Goal: Information Seeking & Learning: Check status

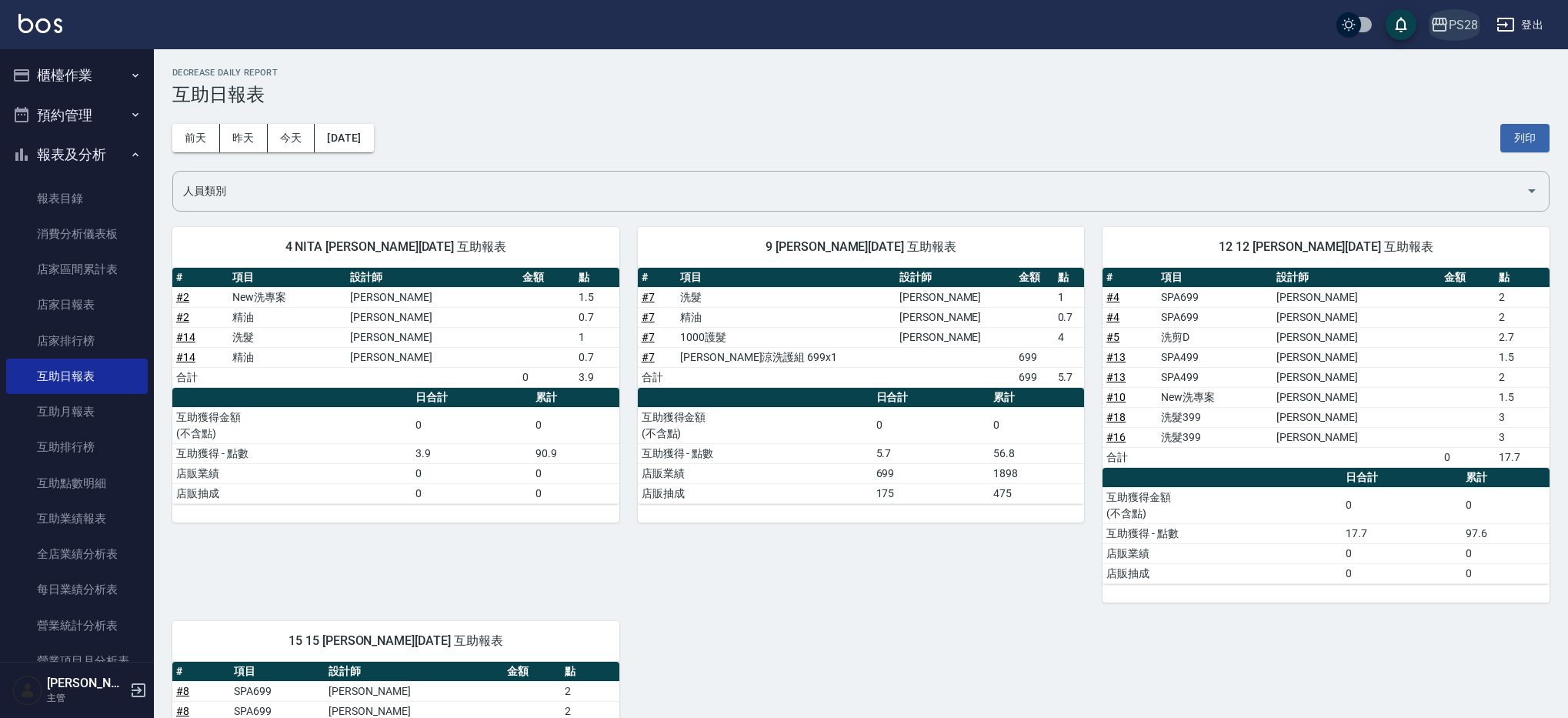
click at [1442, 21] on icon "button" at bounding box center [1439, 24] width 18 height 18
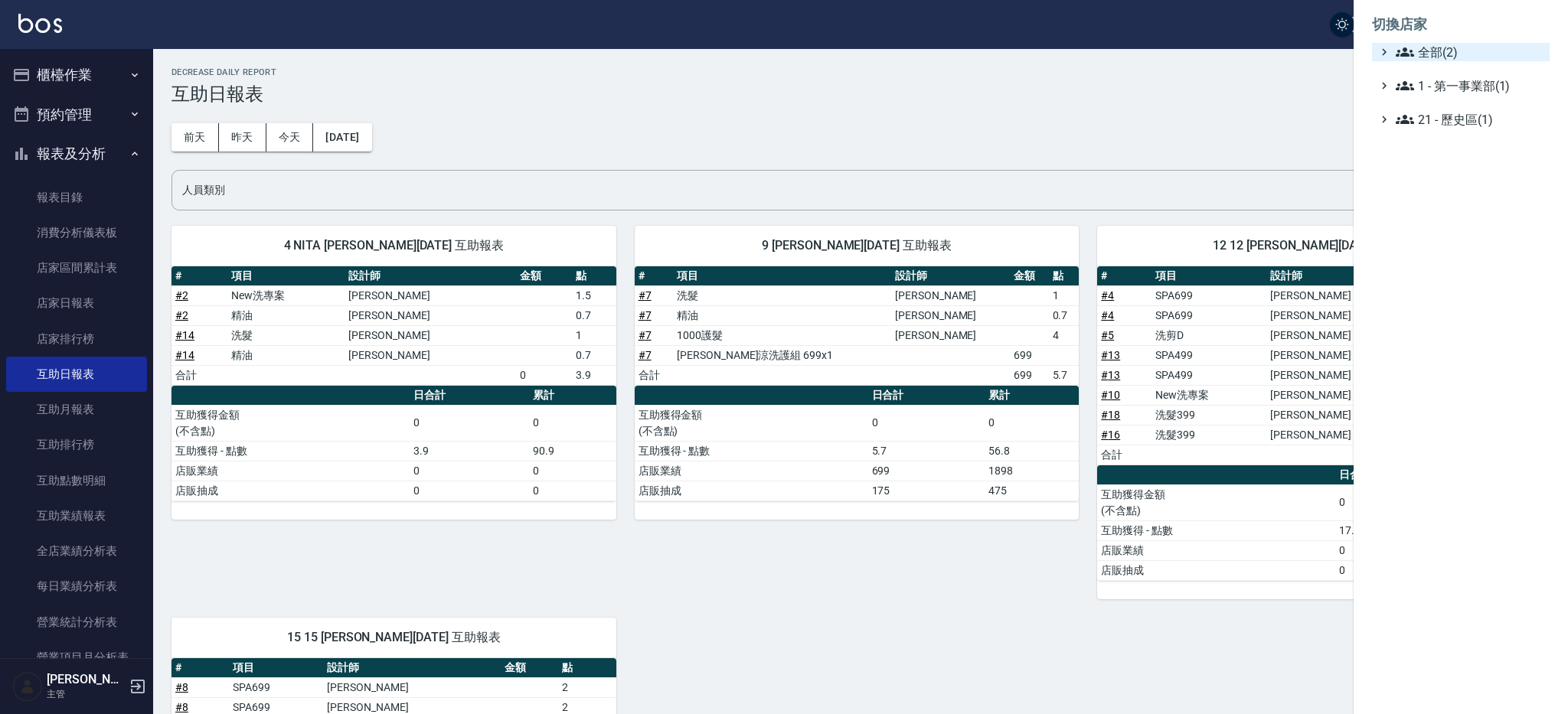
click at [1449, 59] on span "全部(2)" at bounding box center [1469, 52] width 148 height 18
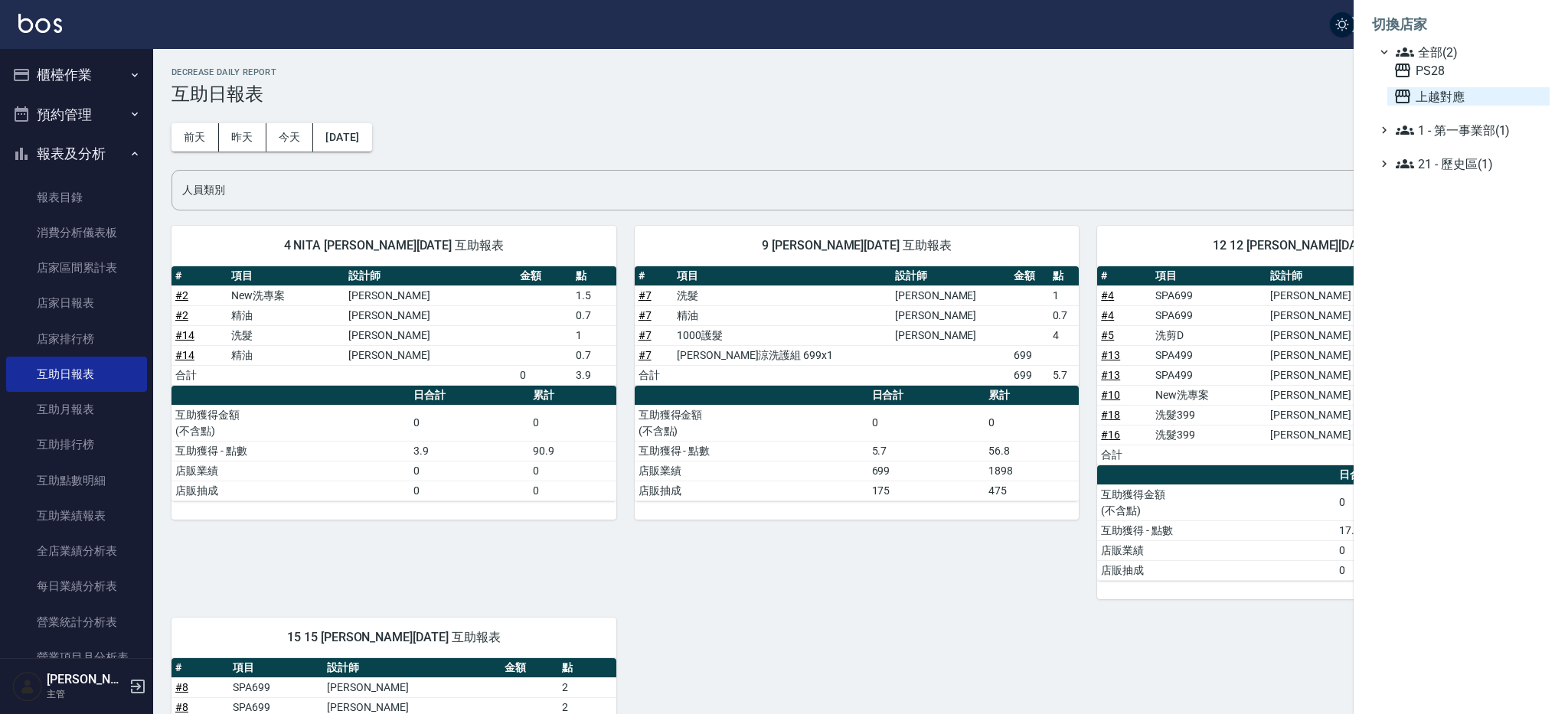
click at [1441, 100] on span "上越對應" at bounding box center [1468, 96] width 150 height 18
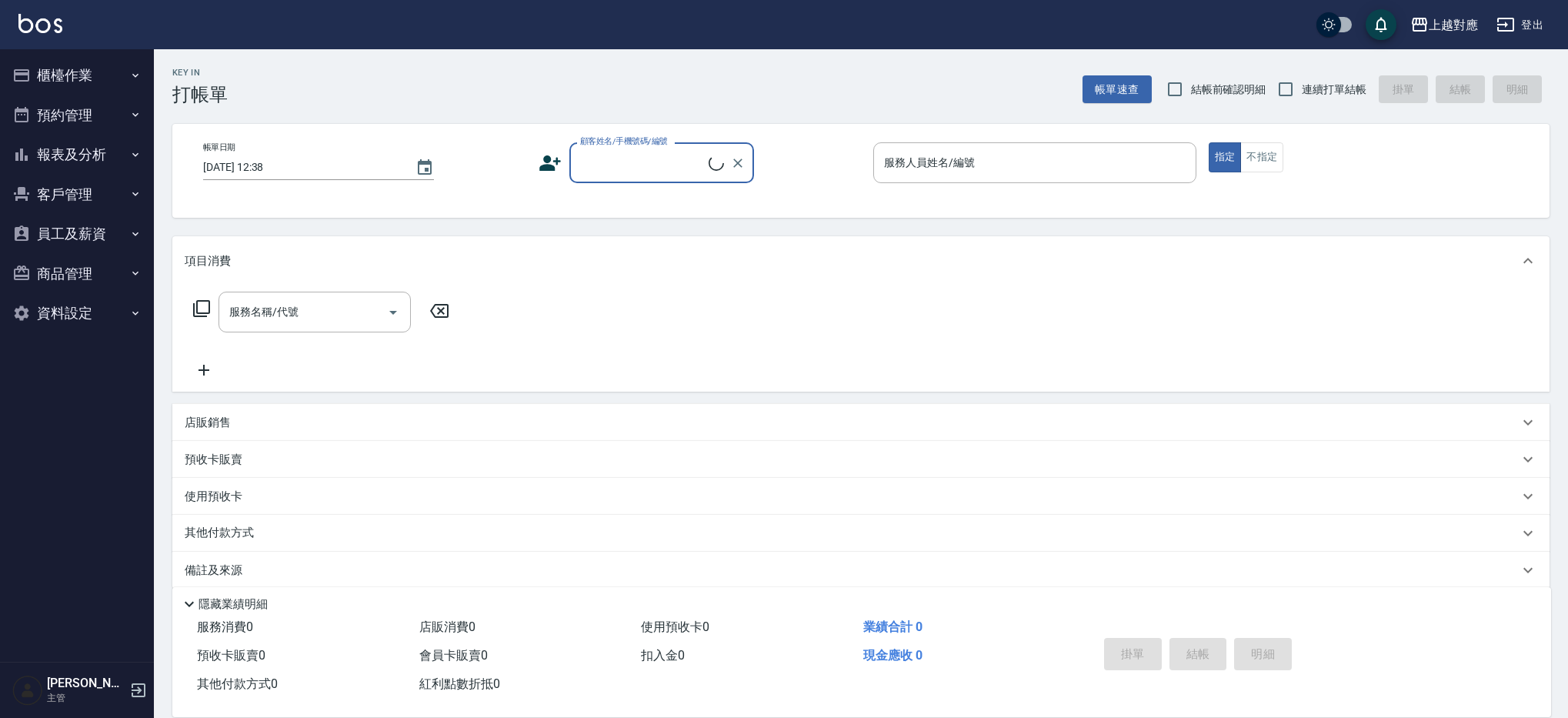
click at [112, 74] on button "櫃檯作業" at bounding box center [76, 76] width 142 height 40
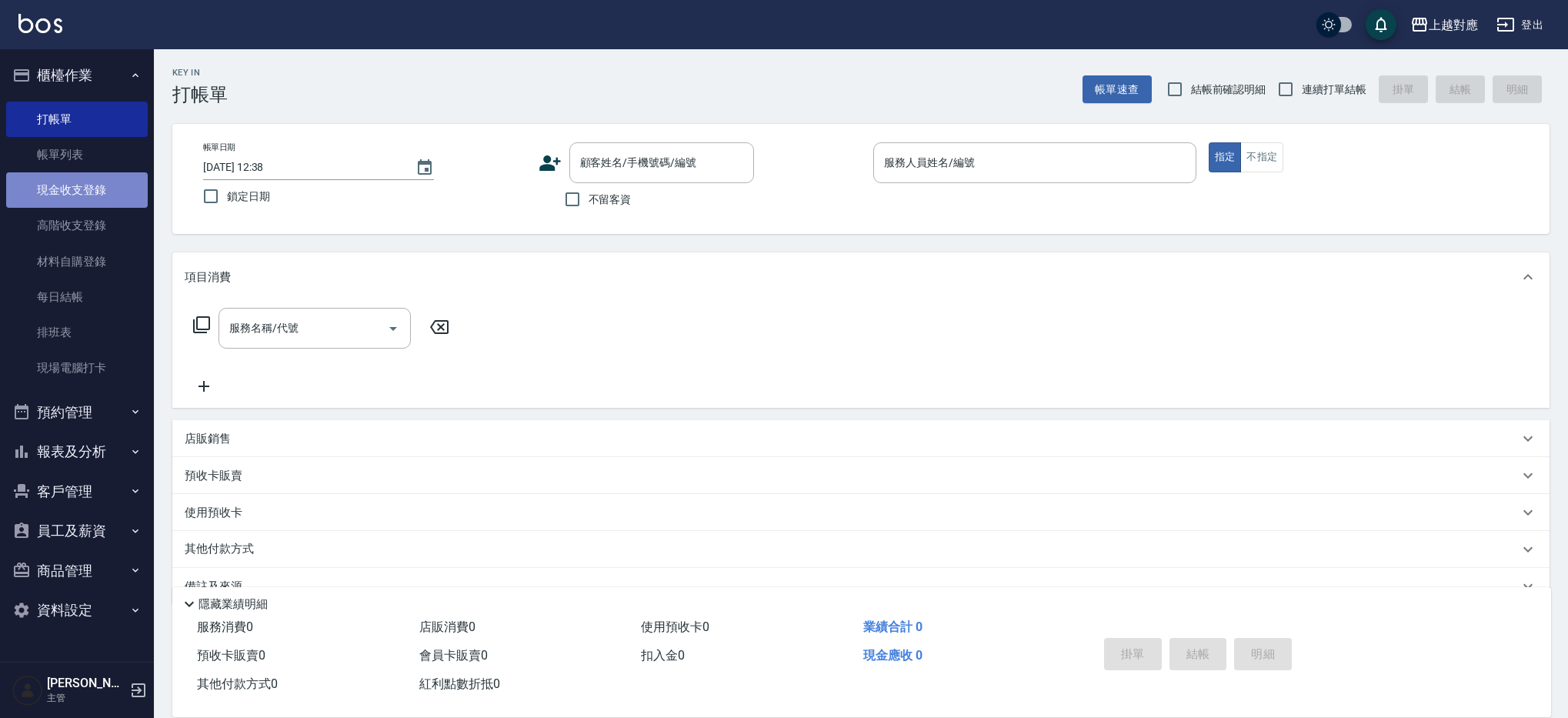
click at [88, 191] on link "現金收支登錄" at bounding box center [76, 190] width 142 height 36
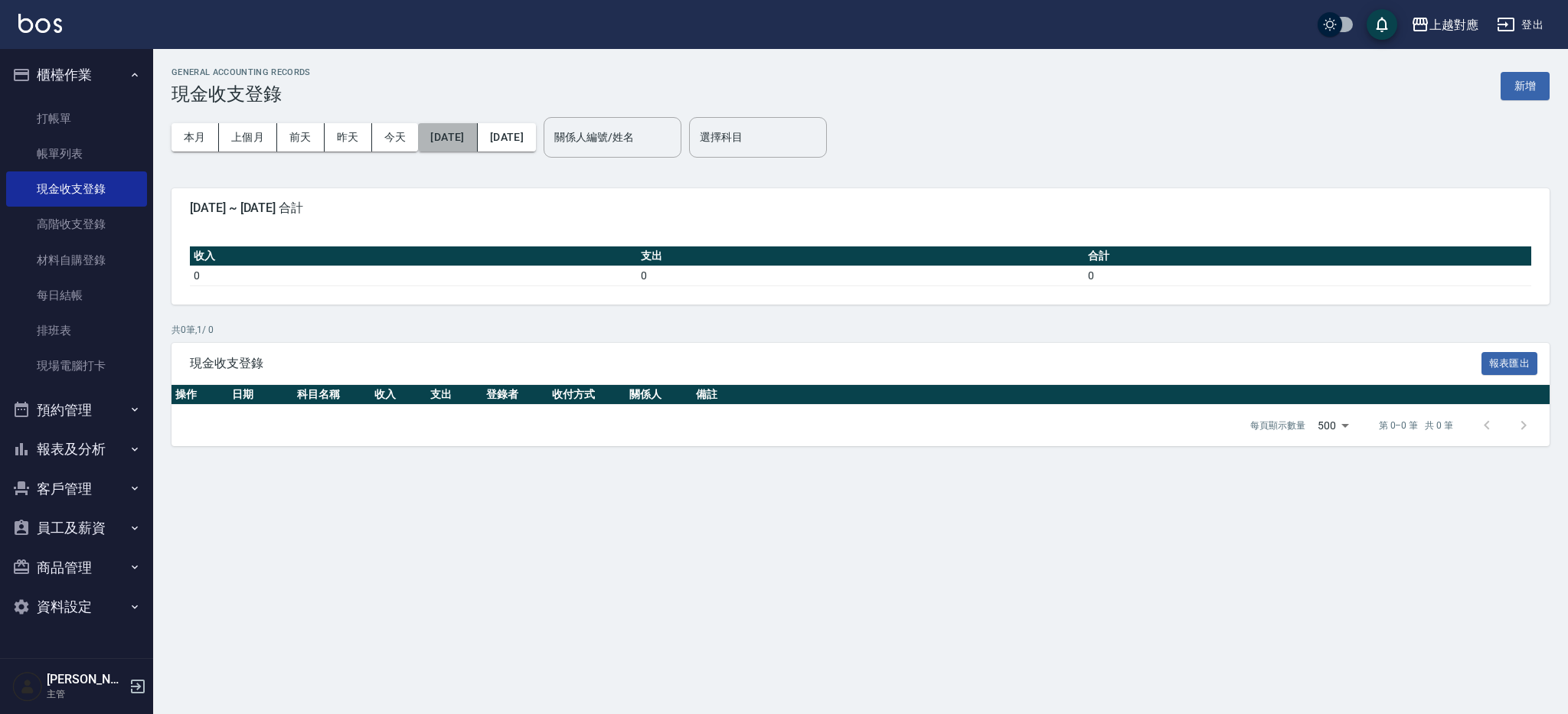
click at [421, 139] on button "2025/08/01" at bounding box center [448, 138] width 59 height 29
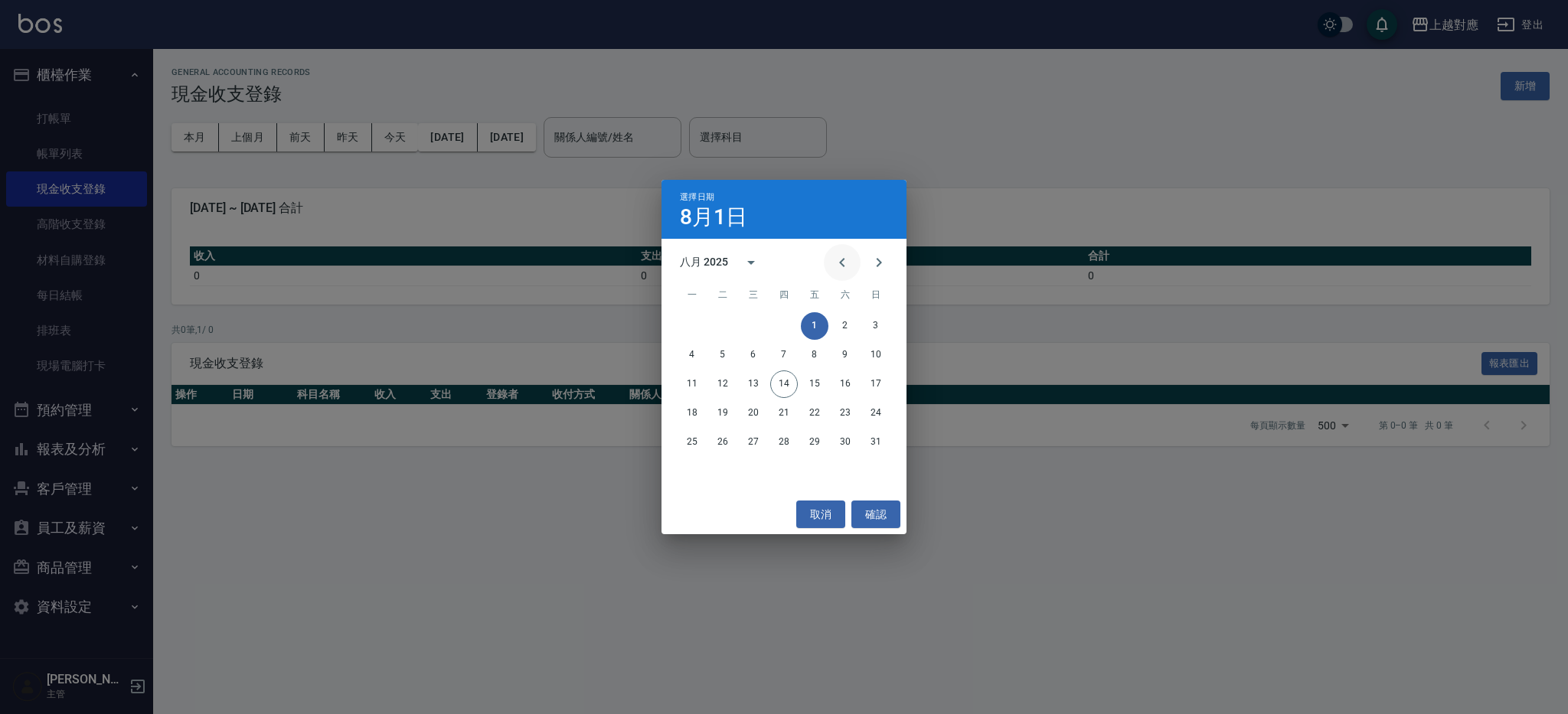
click at [835, 267] on icon "Previous month" at bounding box center [842, 262] width 18 height 18
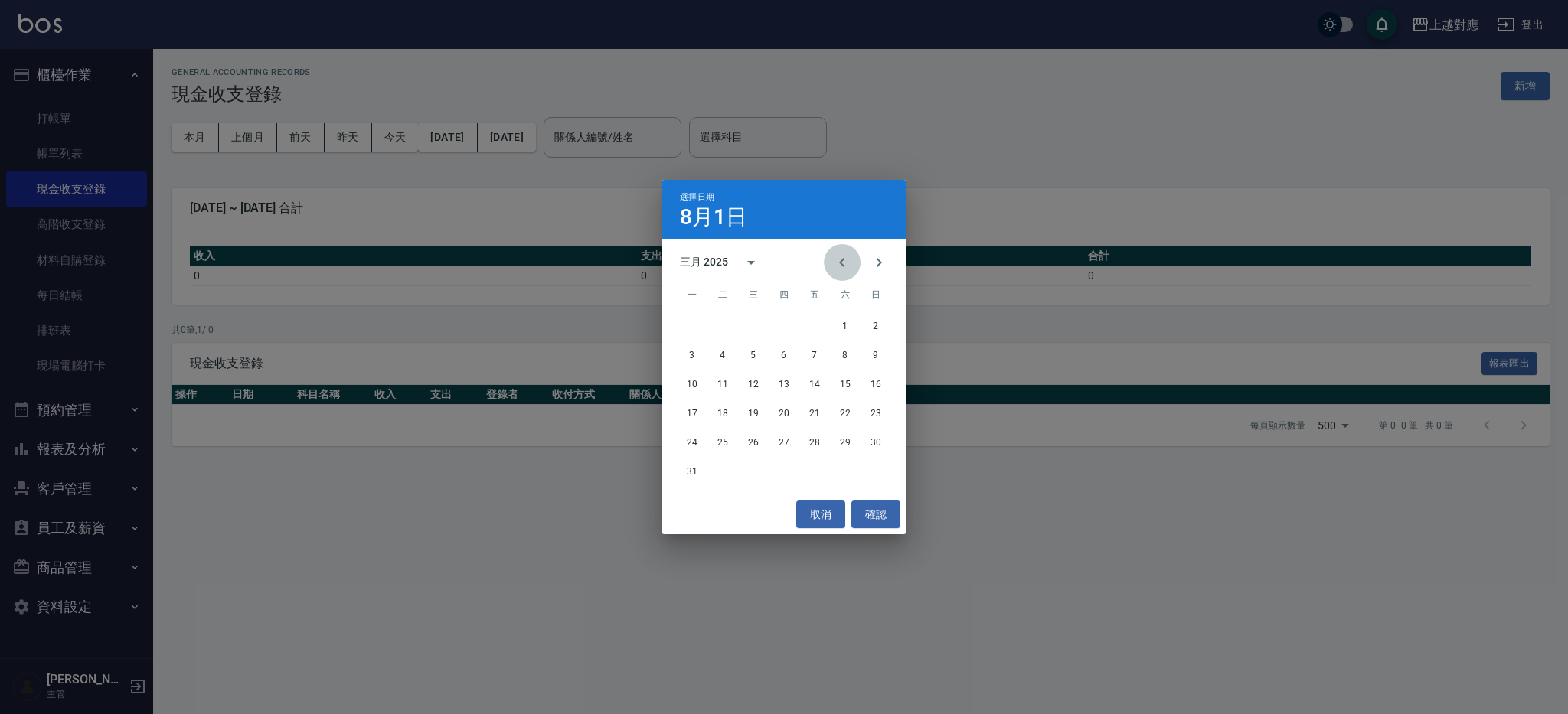
click at [835, 266] on icon "Previous month" at bounding box center [842, 262] width 18 height 18
click at [734, 222] on h4 "8月1日" at bounding box center [713, 217] width 67 height 18
click at [703, 260] on div "一月 2025" at bounding box center [703, 262] width 48 height 16
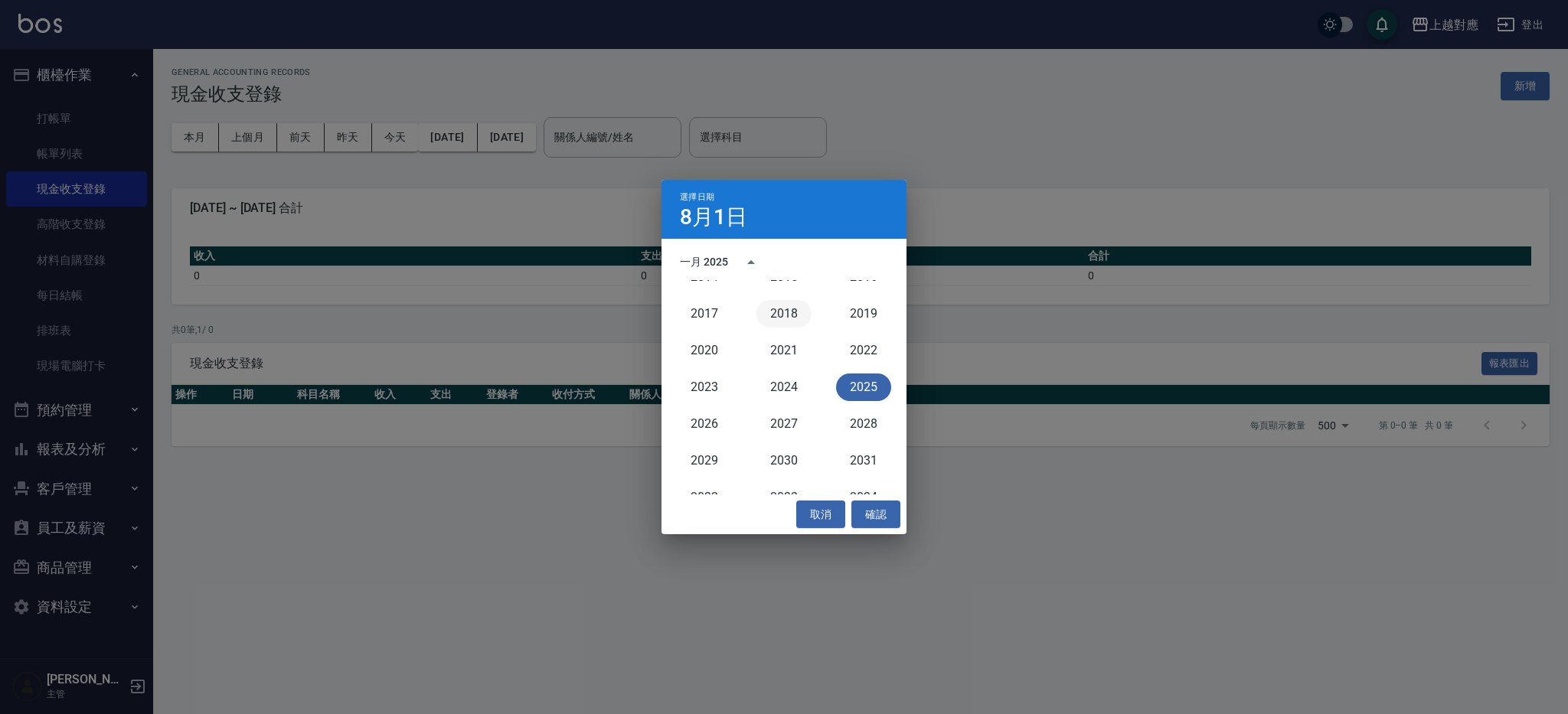
click at [773, 320] on button "2018" at bounding box center [784, 313] width 56 height 28
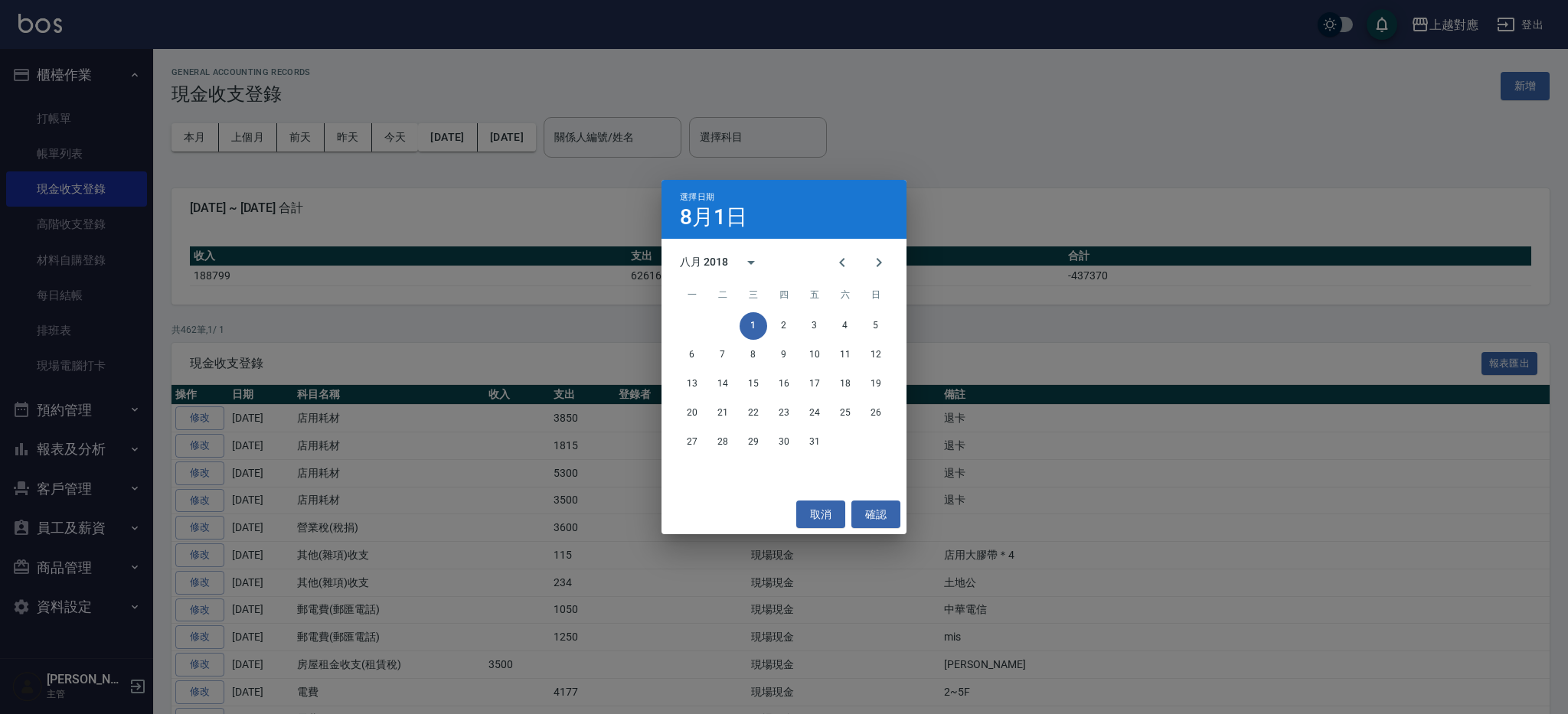
click at [693, 262] on div "八月 2018" at bounding box center [703, 262] width 48 height 16
click at [773, 459] on button "2024" at bounding box center [784, 461] width 56 height 28
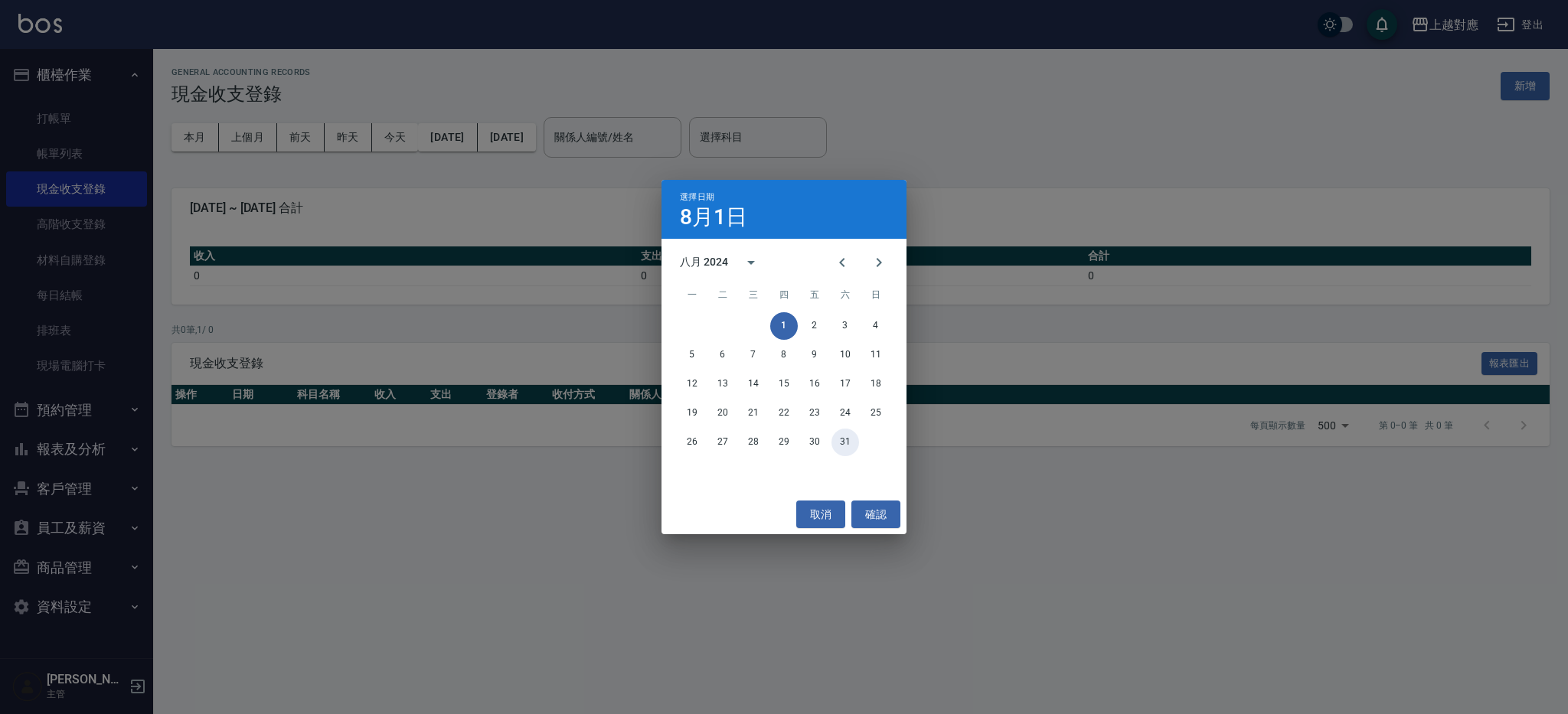
drag, startPoint x: 853, startPoint y: 444, endPoint x: 842, endPoint y: 460, distance: 19.4
click at [853, 444] on button "31" at bounding box center [845, 442] width 28 height 28
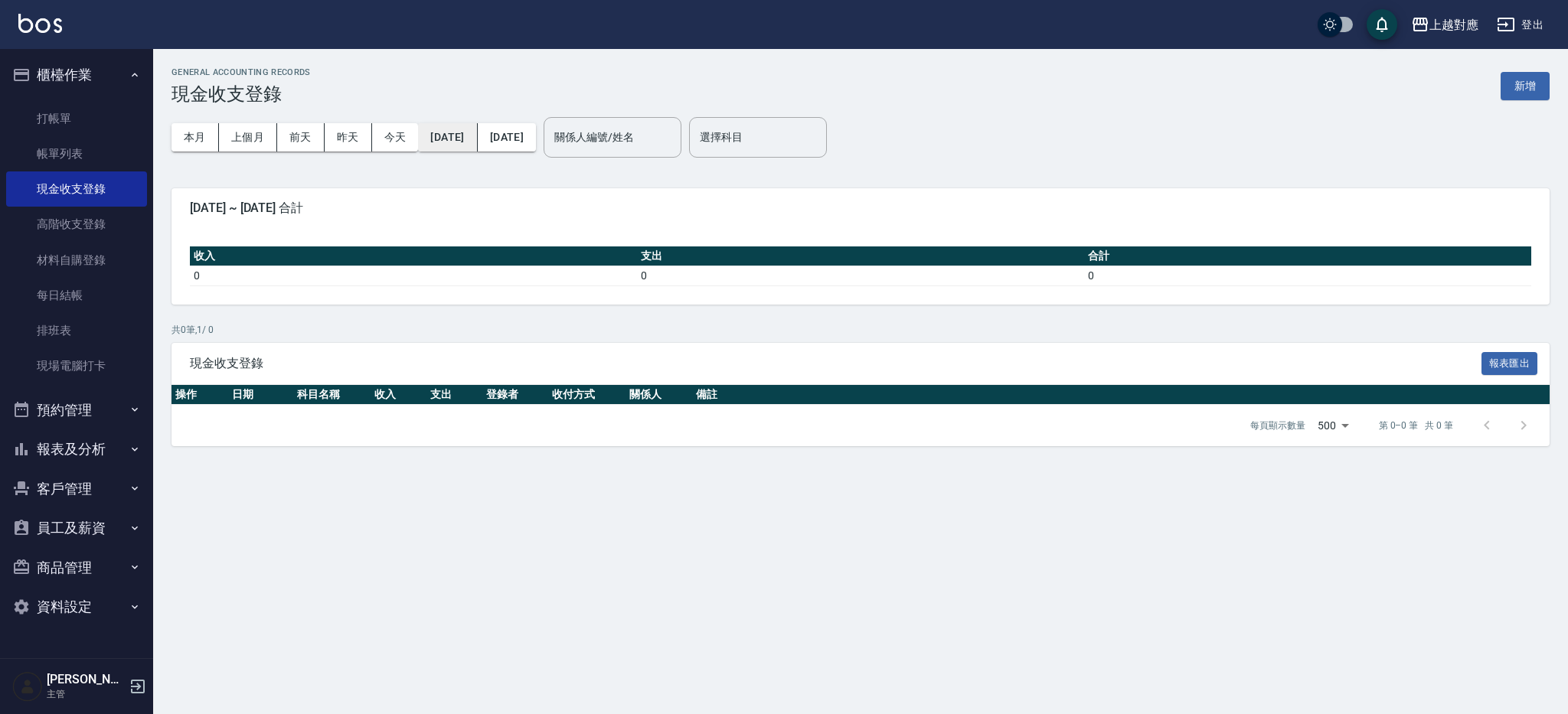
click at [473, 148] on button "2024/08/31" at bounding box center [448, 138] width 59 height 29
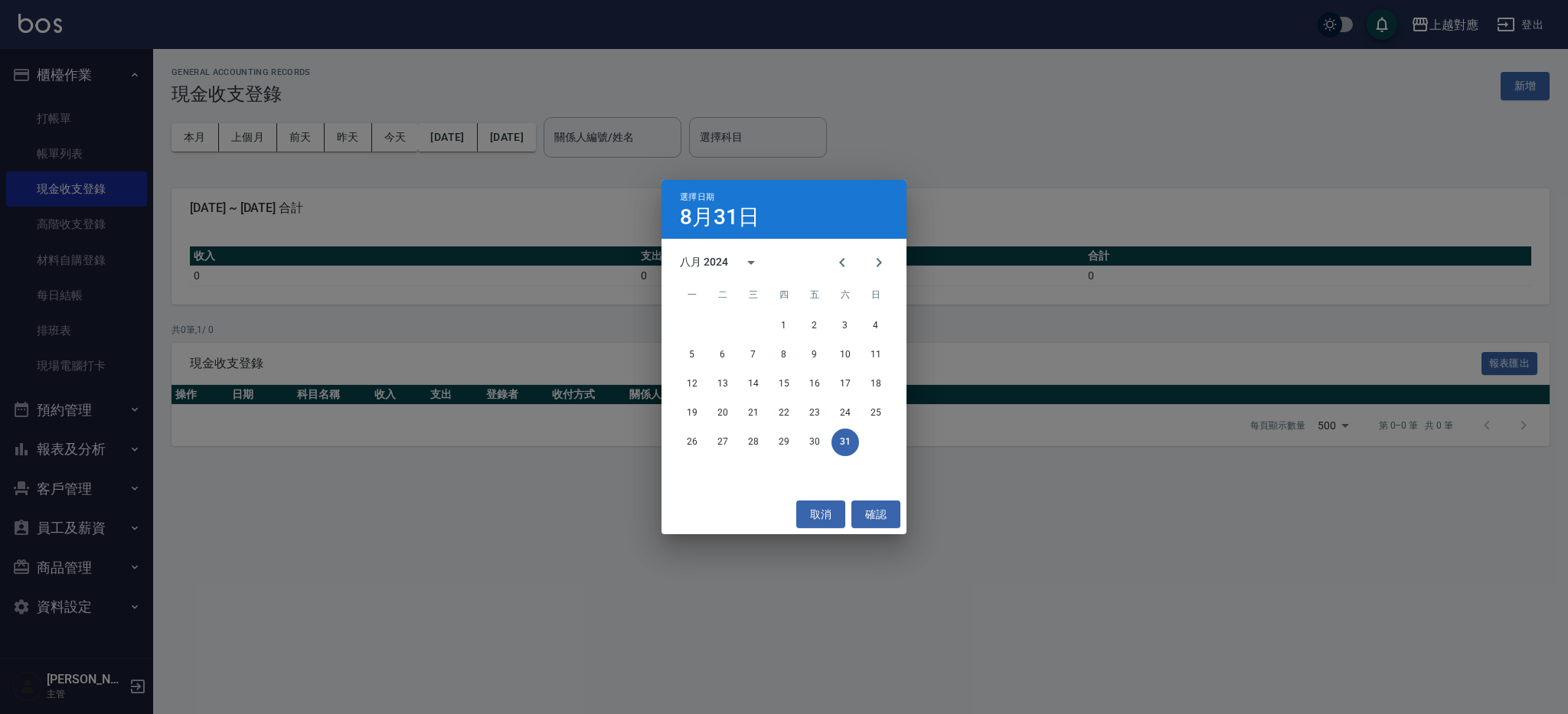
click at [720, 255] on div "八月 2024" at bounding box center [703, 262] width 48 height 16
click at [707, 392] on button "2023" at bounding box center [704, 387] width 56 height 28
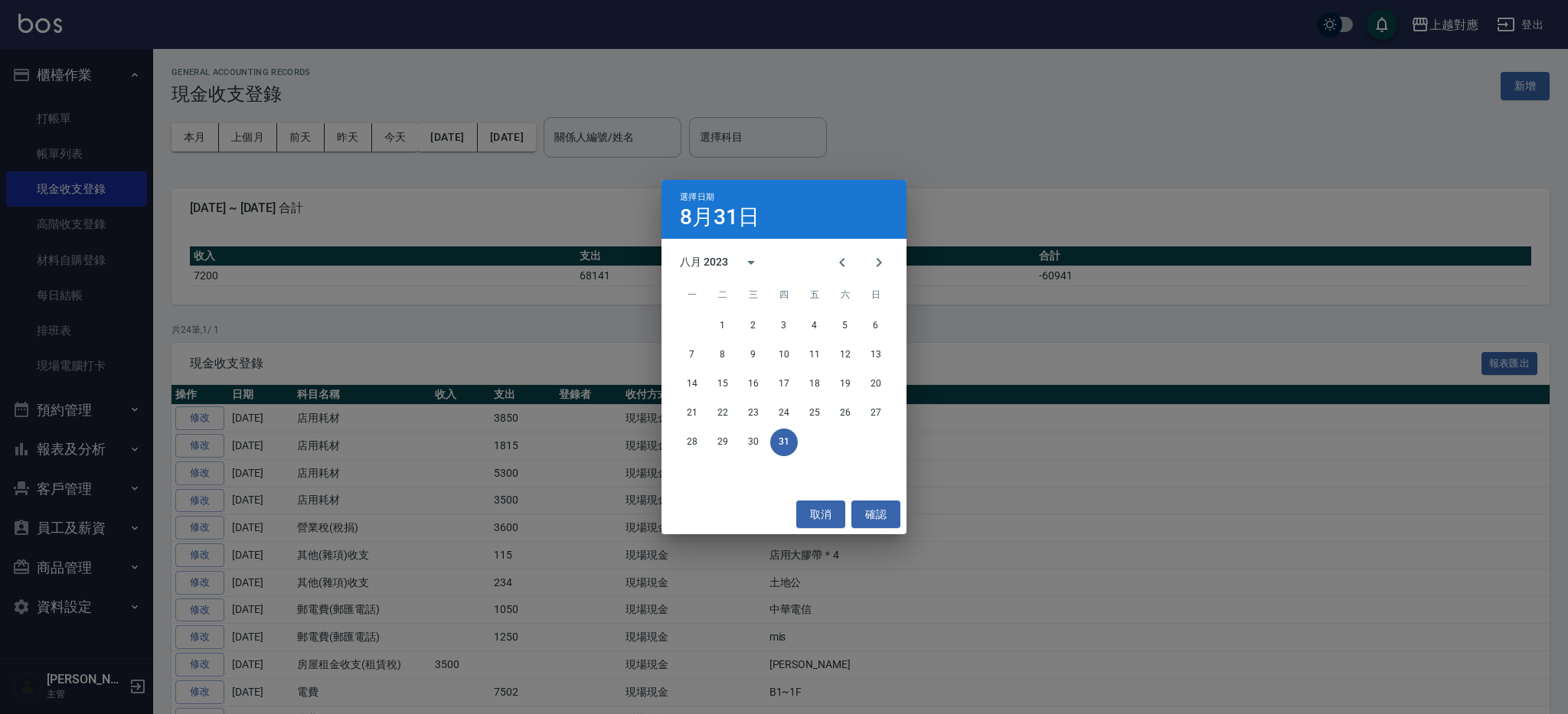
click at [491, 127] on div "選擇日期 8月31日 八月 2023 一 二 三 四 五 六 日 1 2 3 4 5 6 7 8 9 10 11 12 13 14 15 16 17 18 1…" at bounding box center [784, 357] width 1568 height 714
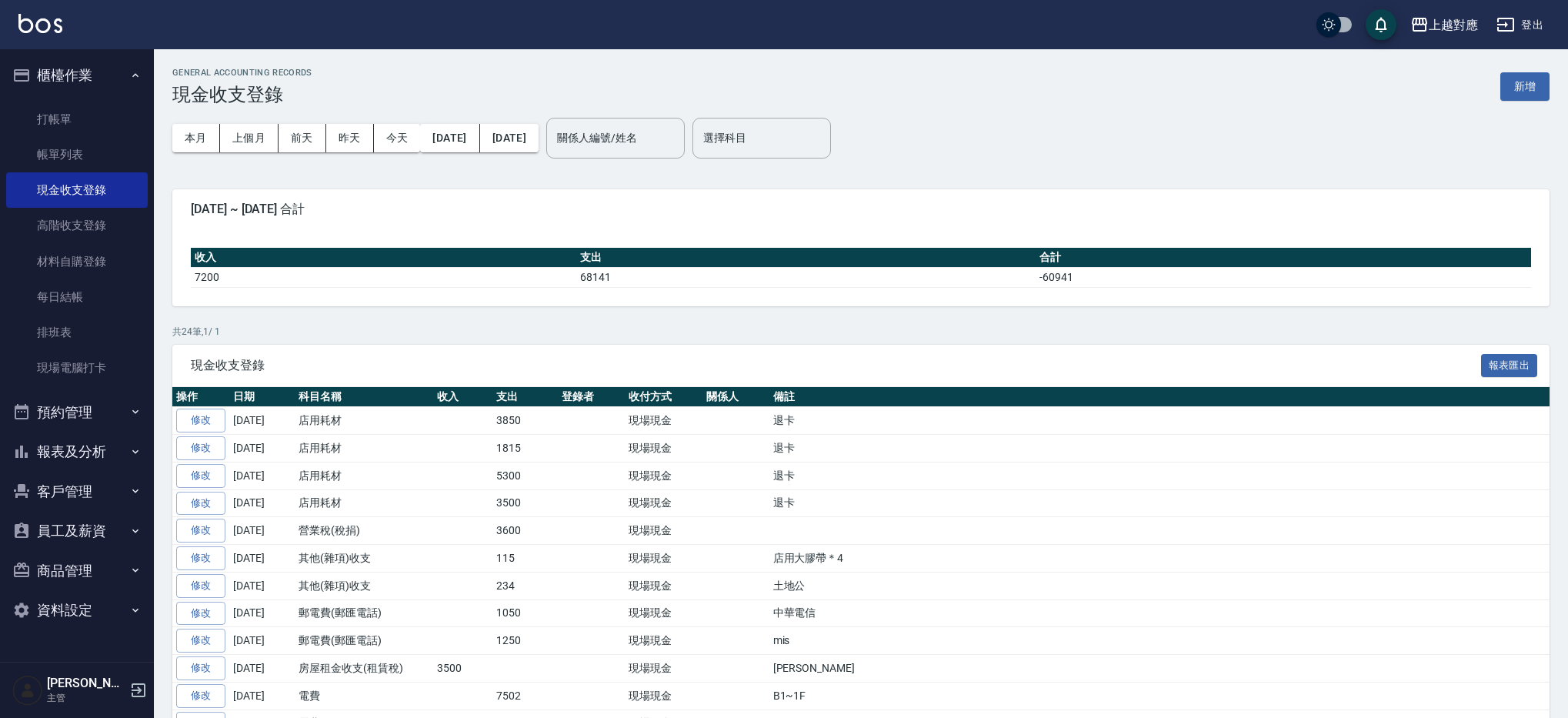
click at [480, 133] on button "2023/08/31" at bounding box center [450, 139] width 60 height 29
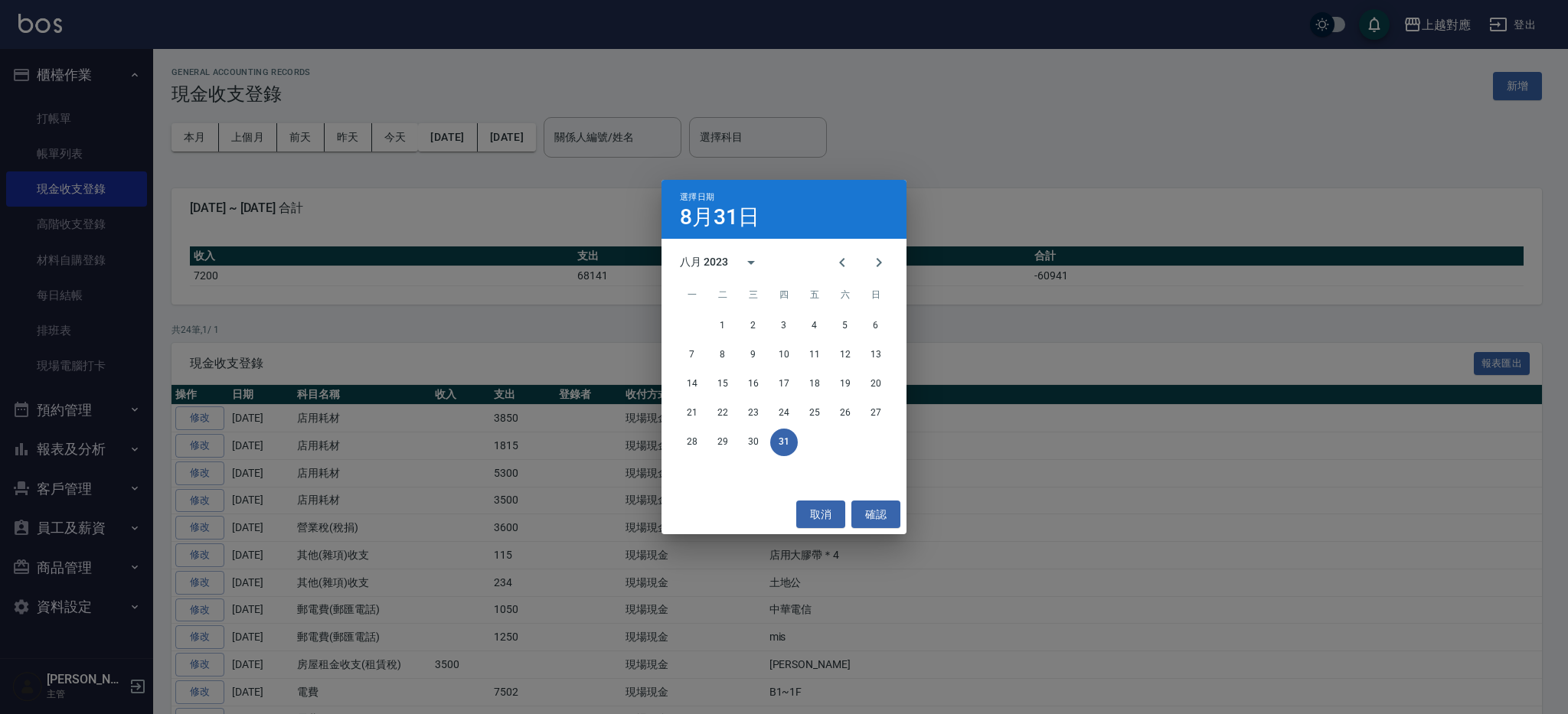
click at [725, 224] on h4 "8月31日" at bounding box center [719, 217] width 80 height 18
click at [709, 263] on div "八月 2023" at bounding box center [703, 262] width 48 height 16
click at [858, 344] on button "2022" at bounding box center [864, 351] width 56 height 28
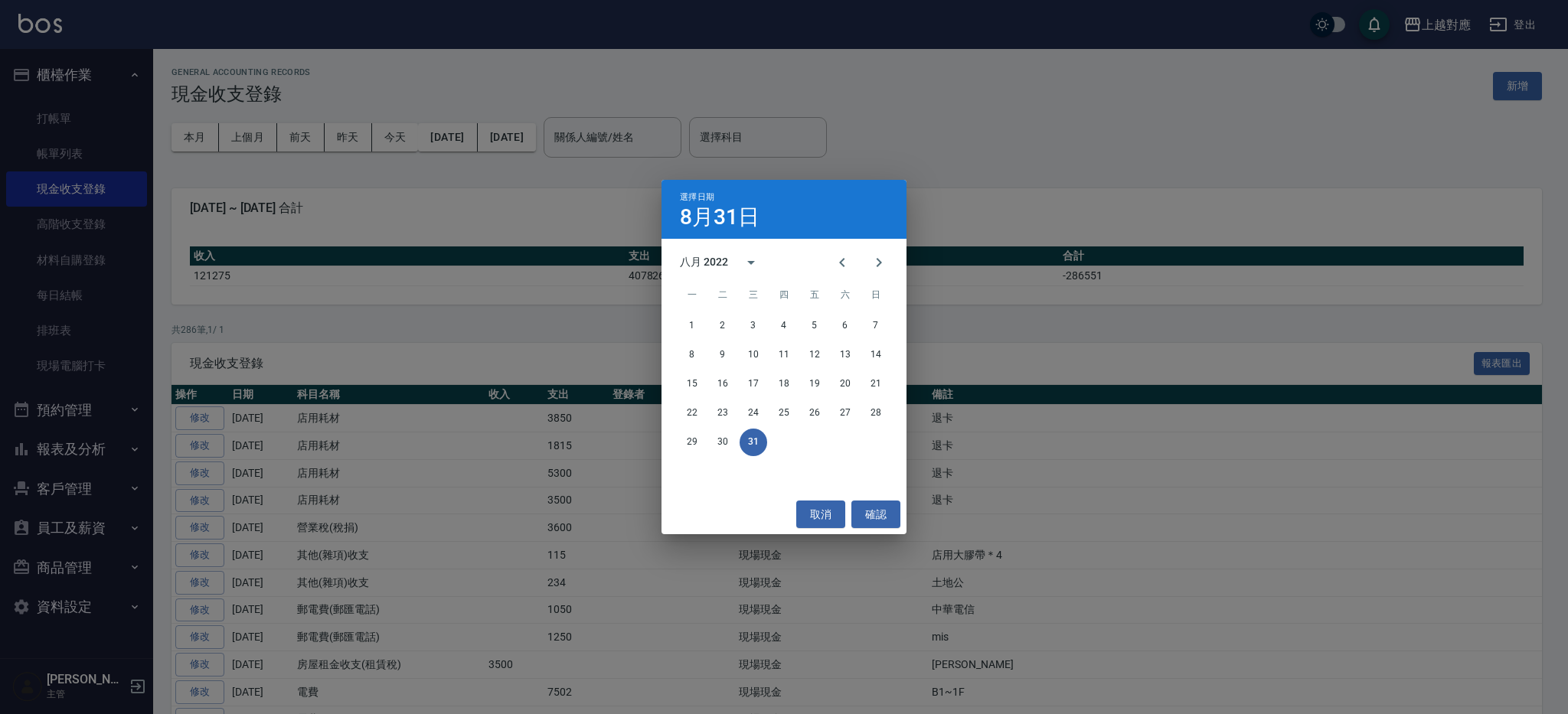
click at [700, 254] on div "八月 2022" at bounding box center [703, 262] width 48 height 16
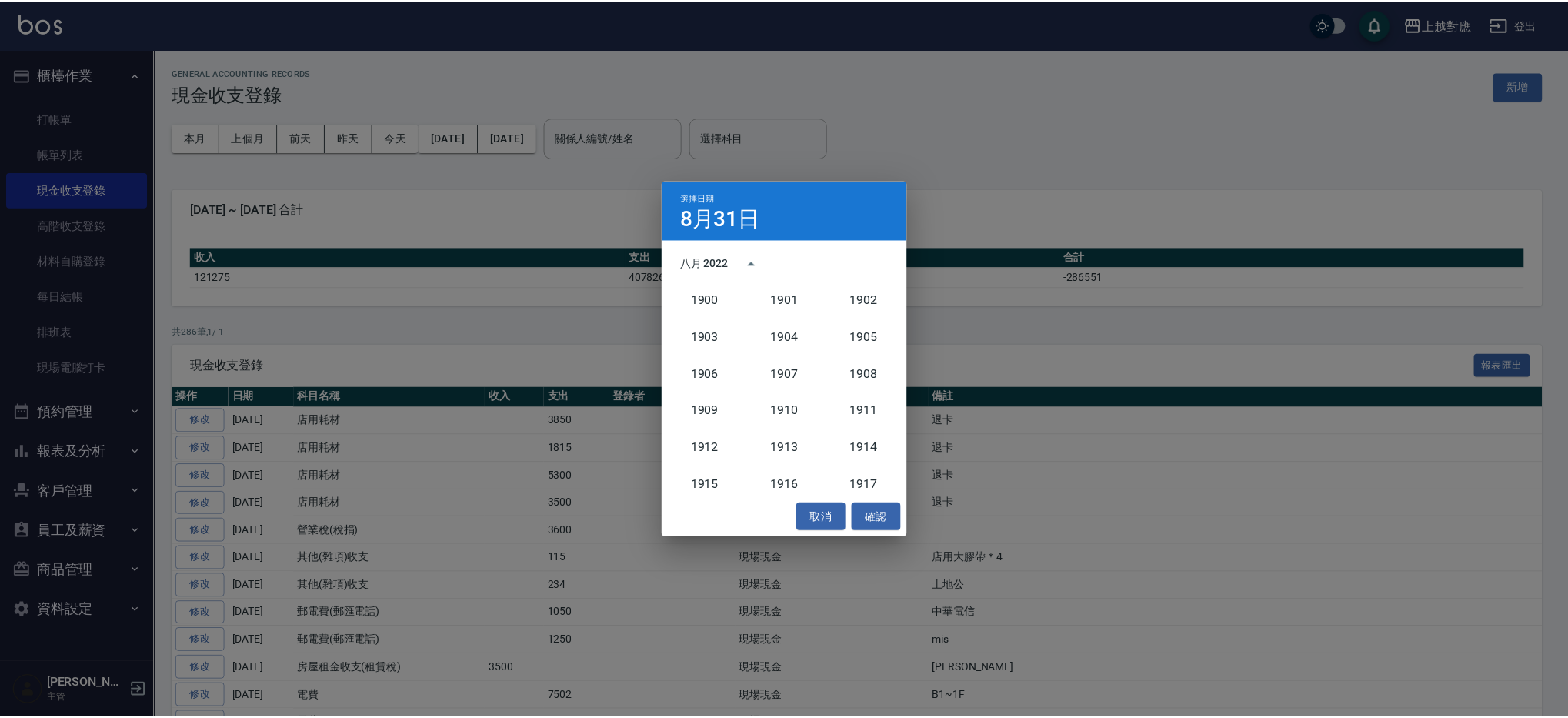
scroll to position [1389, 0]
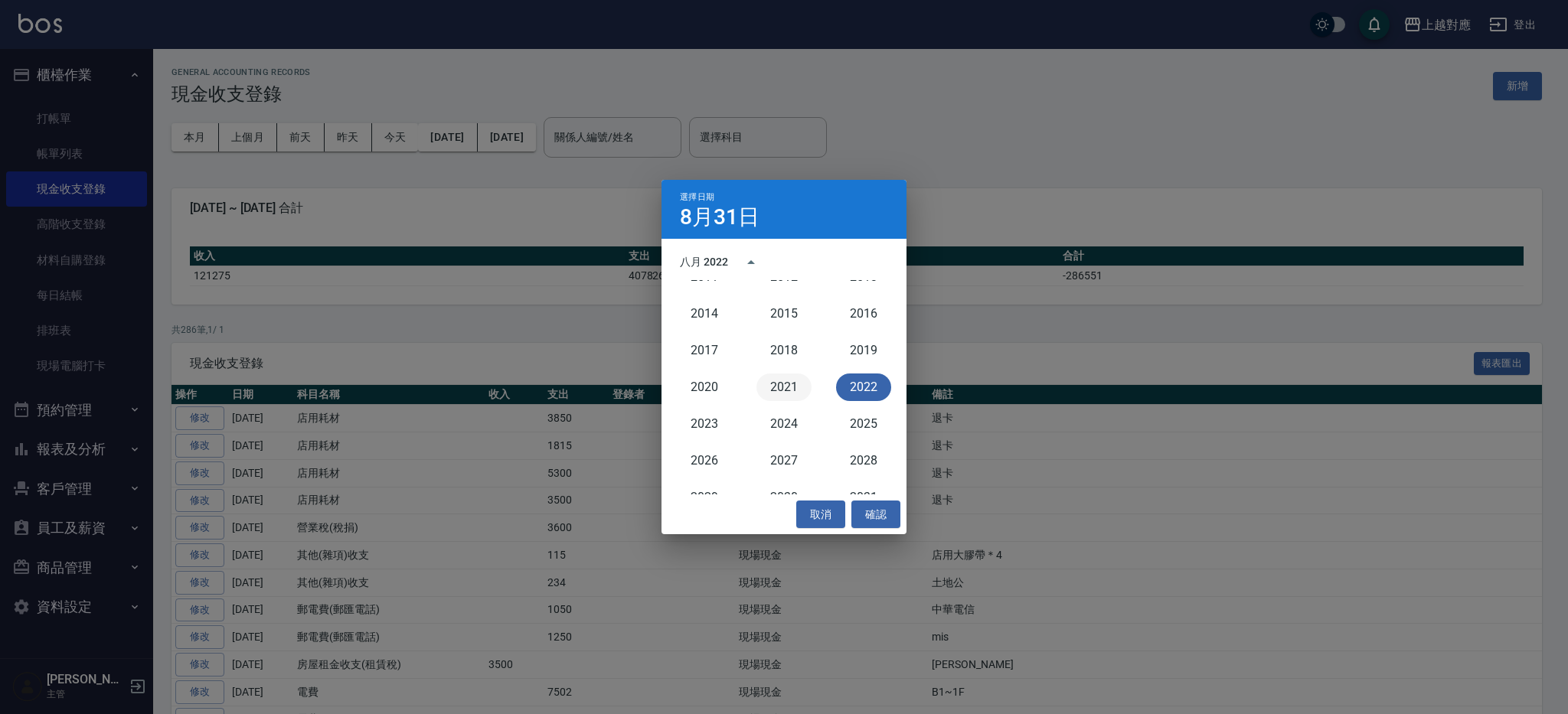
click at [777, 391] on button "2021" at bounding box center [784, 387] width 56 height 28
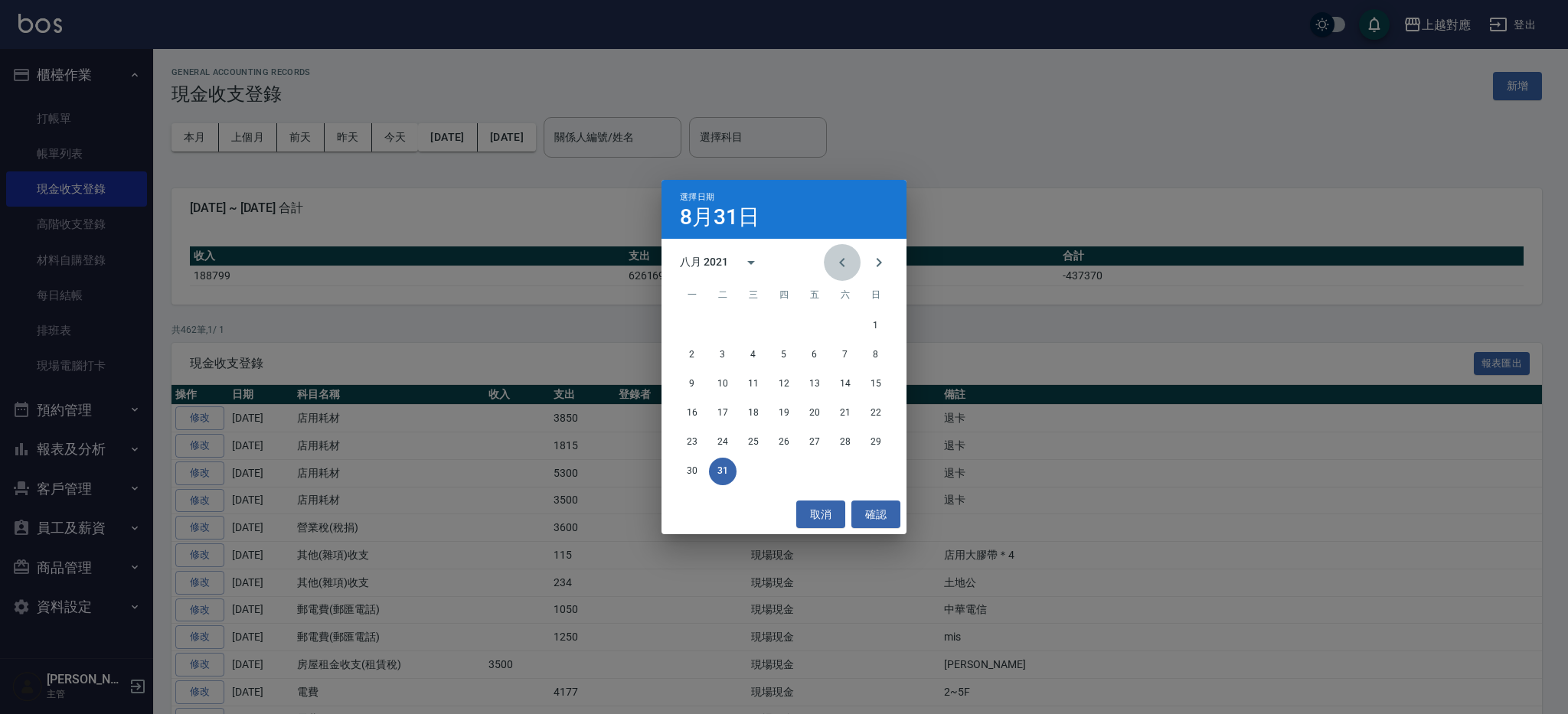
click at [860, 265] on button "Previous month" at bounding box center [842, 263] width 36 height 36
click at [859, 265] on button "Previous month" at bounding box center [842, 263] width 36 height 36
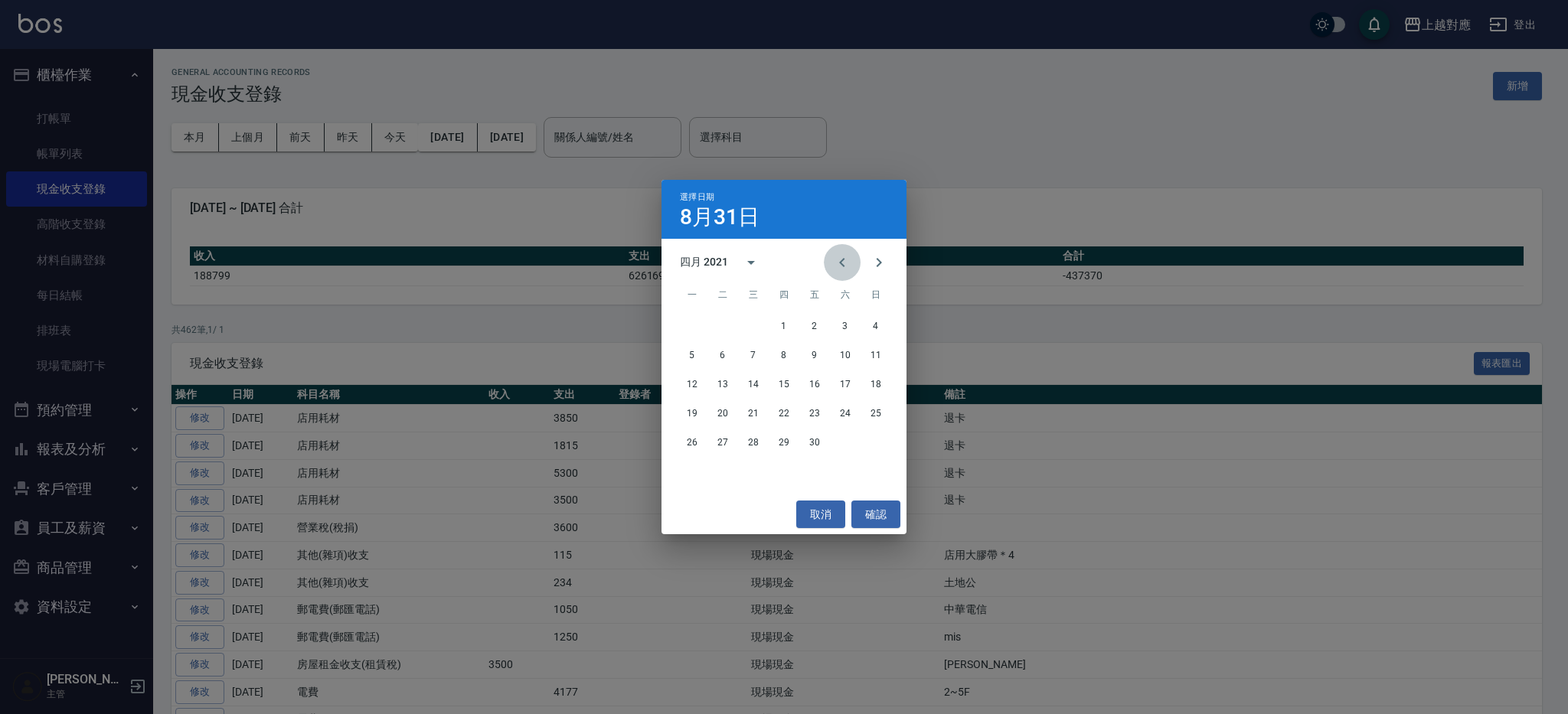
click at [859, 265] on button "Previous month" at bounding box center [842, 263] width 36 height 36
click at [876, 261] on icon "Next month" at bounding box center [879, 262] width 18 height 18
click at [806, 324] on button "1" at bounding box center [815, 326] width 28 height 28
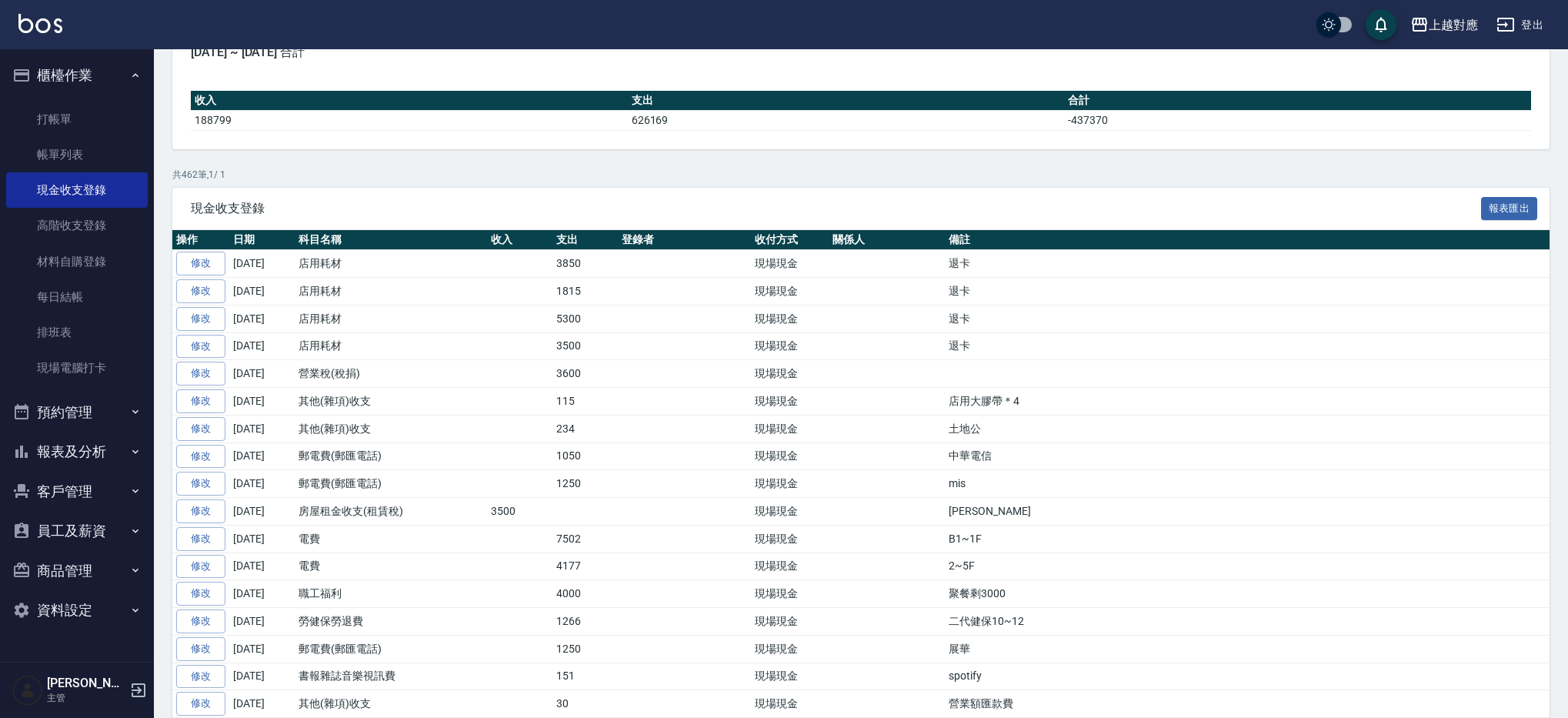
scroll to position [0, 0]
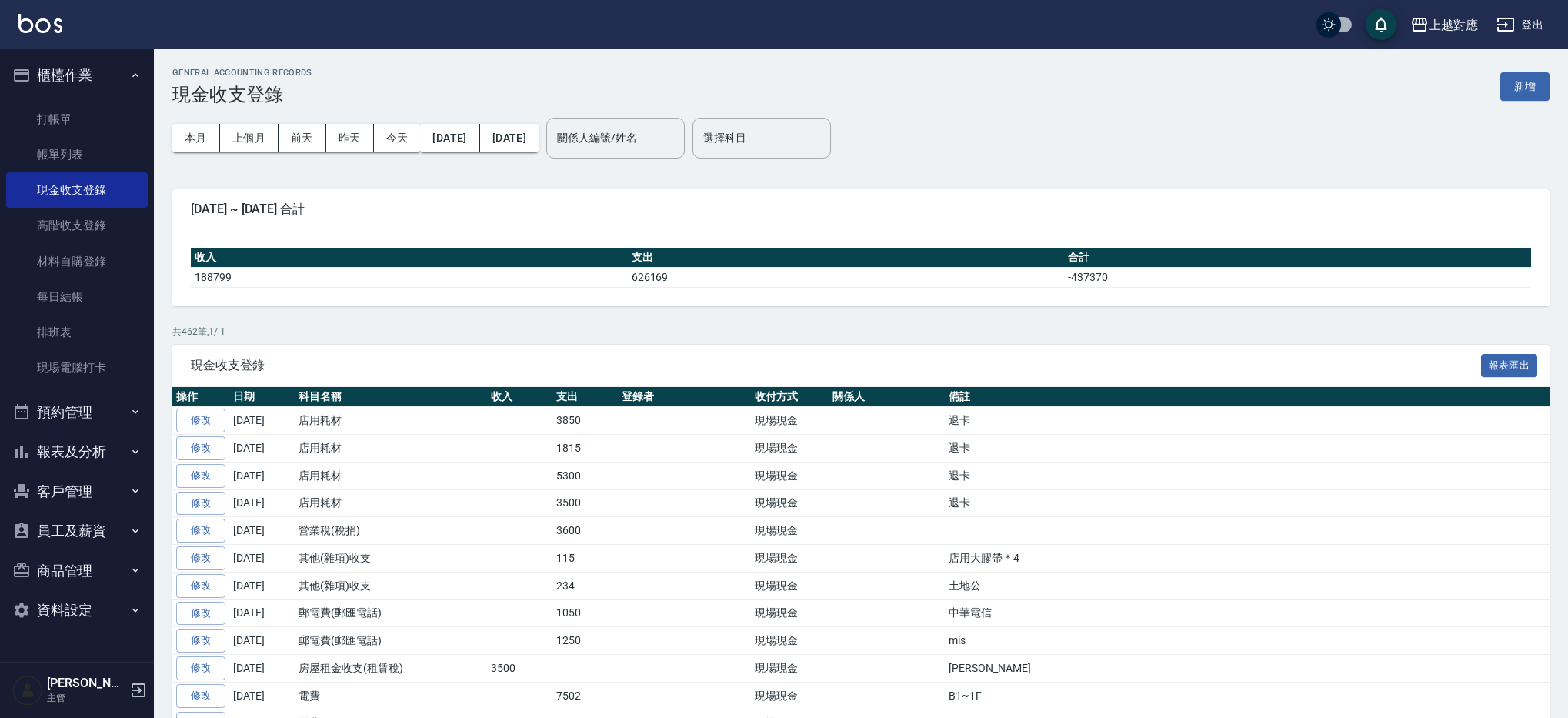
click at [792, 140] on input "選擇科目" at bounding box center [761, 138] width 124 height 27
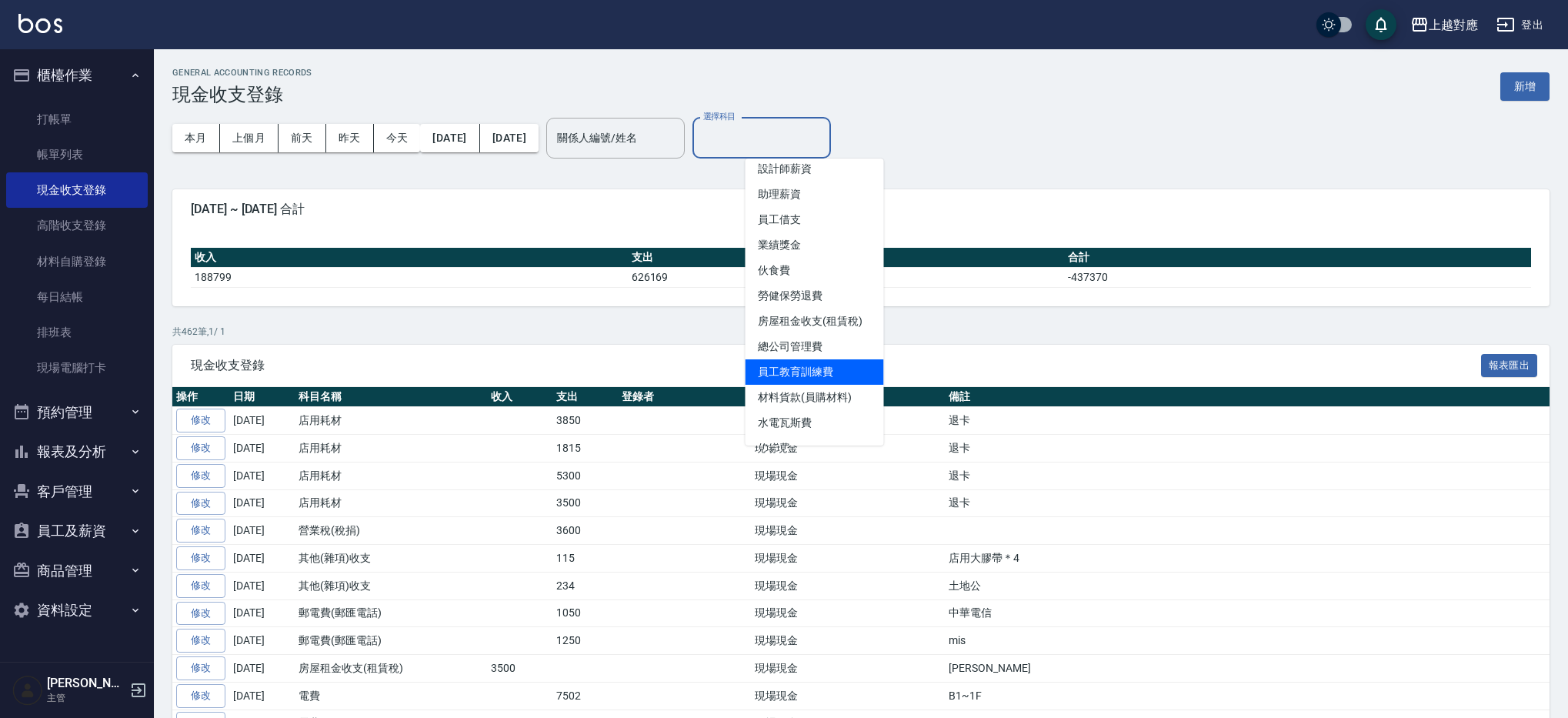
scroll to position [151, 0]
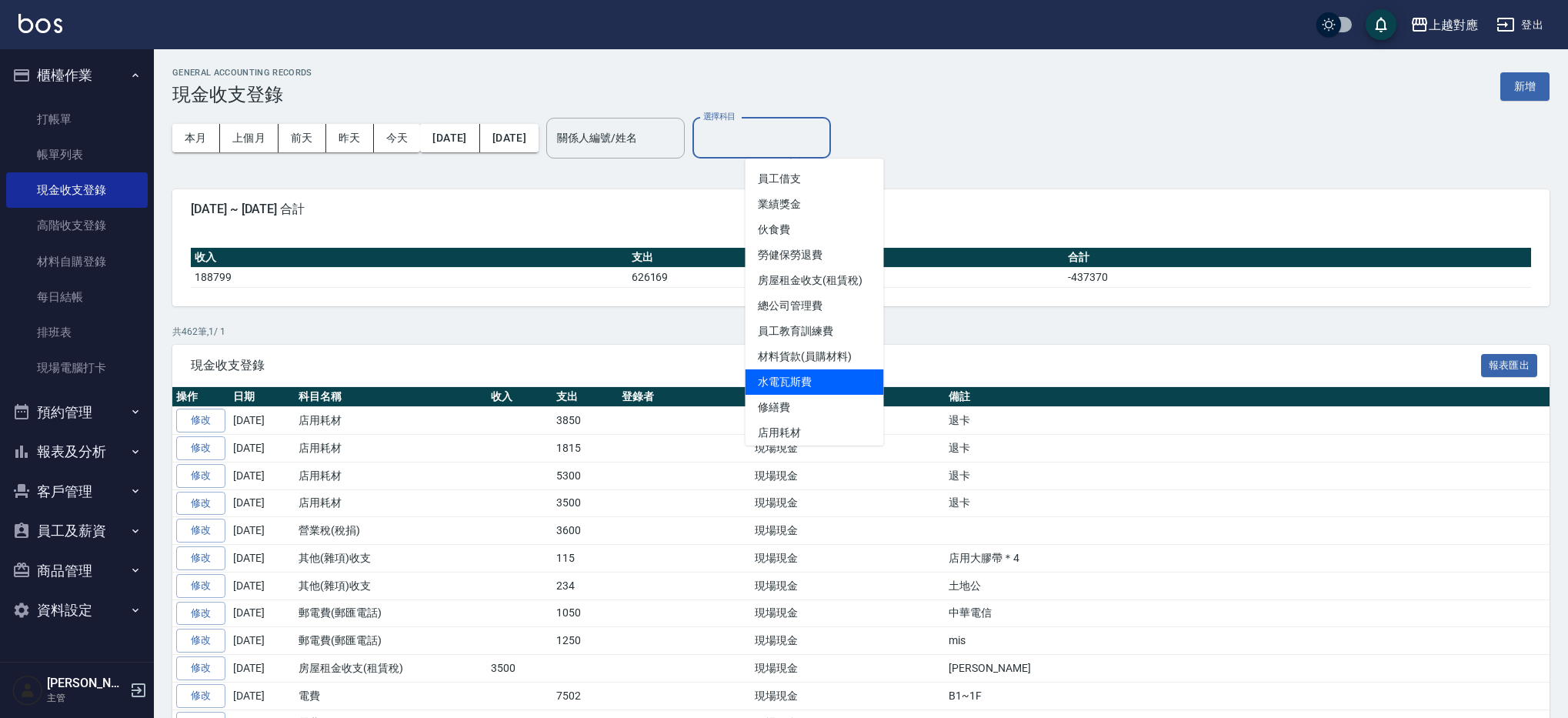
click at [821, 385] on li "水電瓦斯費" at bounding box center [815, 382] width 139 height 25
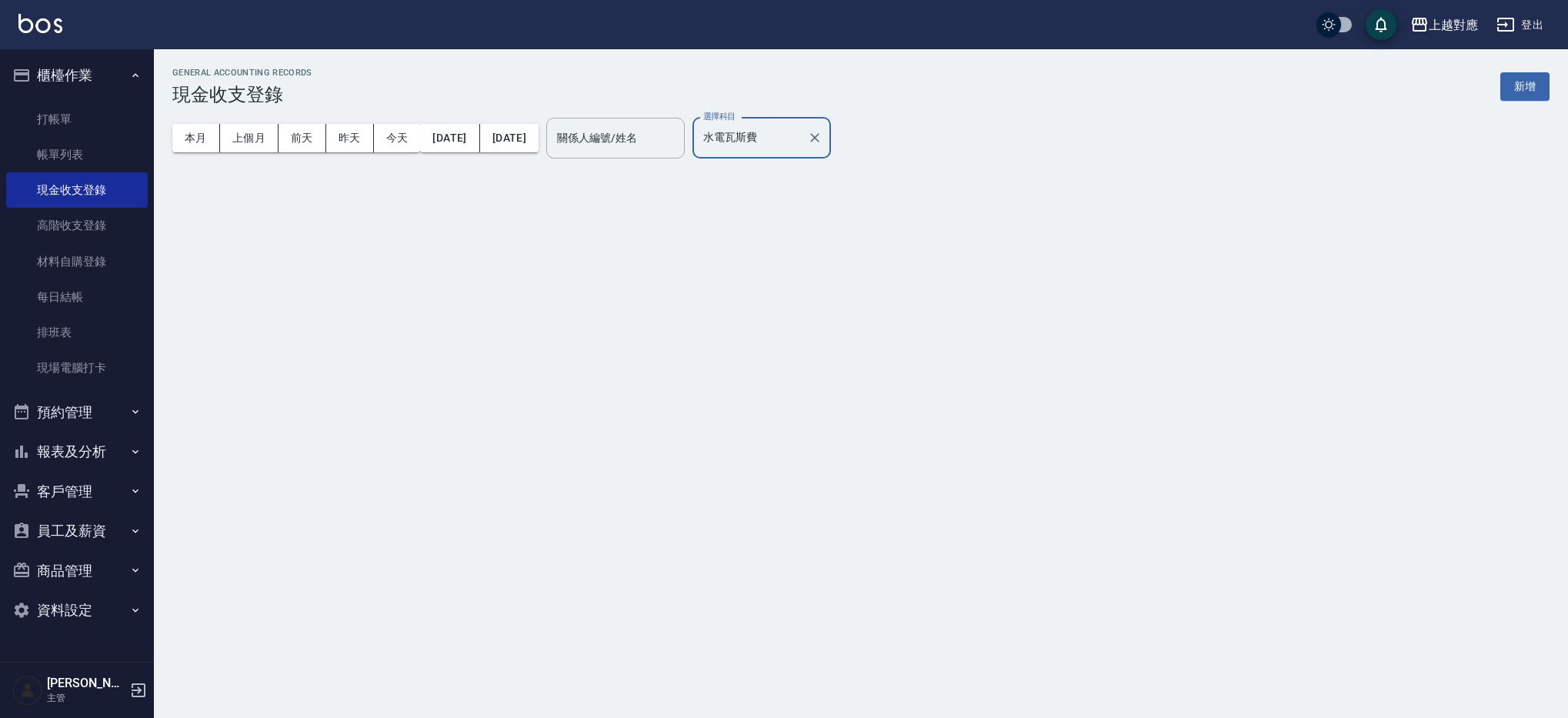
type input "水電瓦斯費"
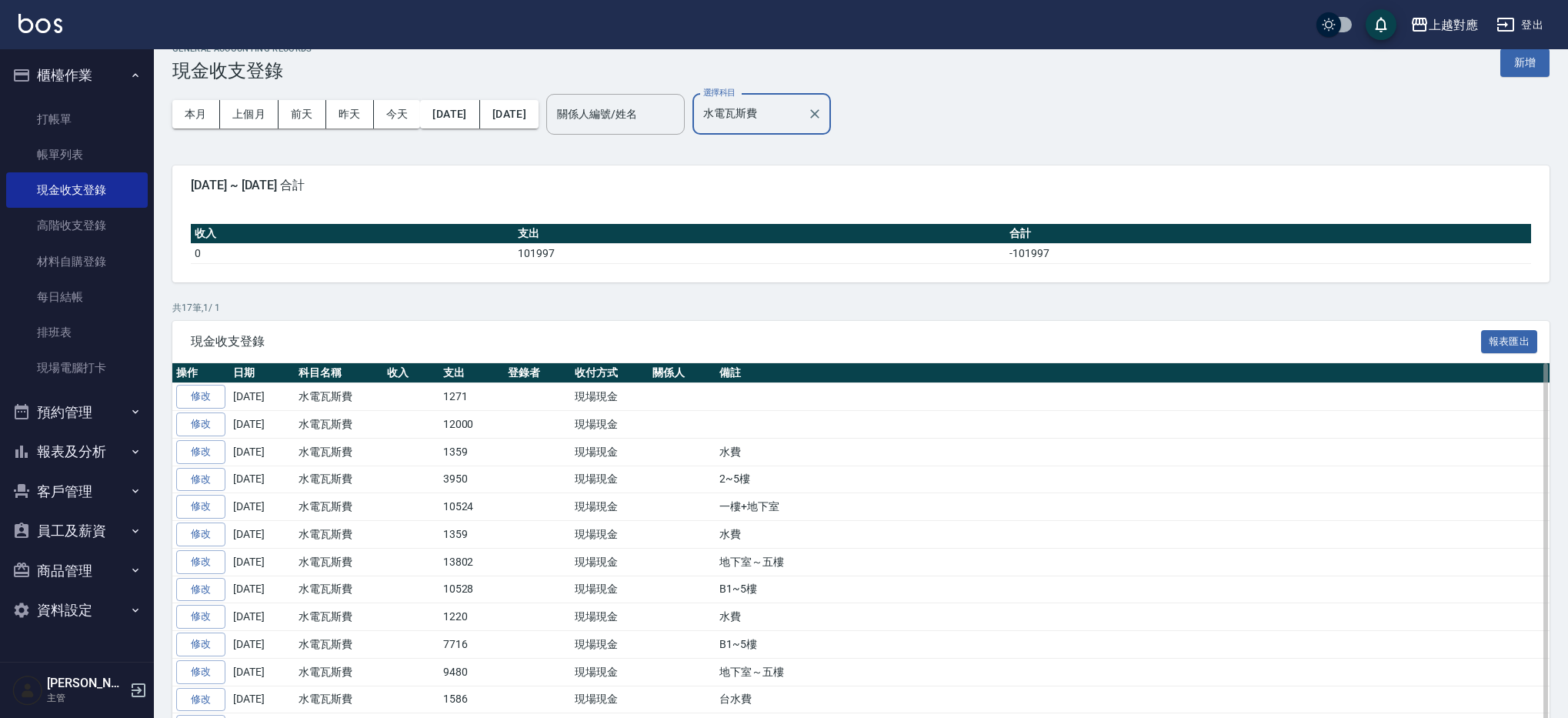
scroll to position [31, 0]
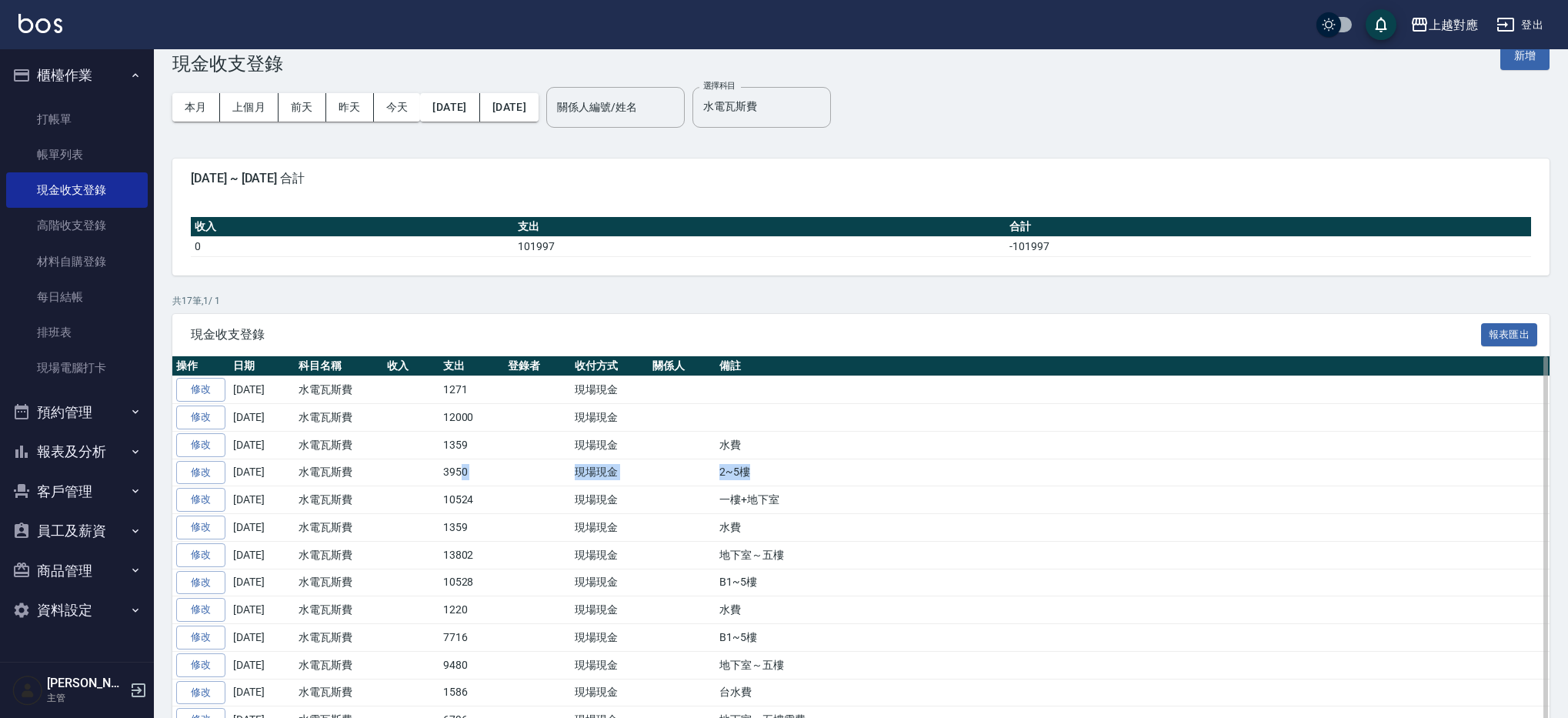
drag, startPoint x: 755, startPoint y: 472, endPoint x: 461, endPoint y: 471, distance: 294.0
click at [461, 471] on tr "修改 2022-09-14 水電瓦斯費 3950 現場現金 2~5樓" at bounding box center [861, 472] width 1377 height 28
click at [440, 477] on td "3950" at bounding box center [472, 472] width 65 height 28
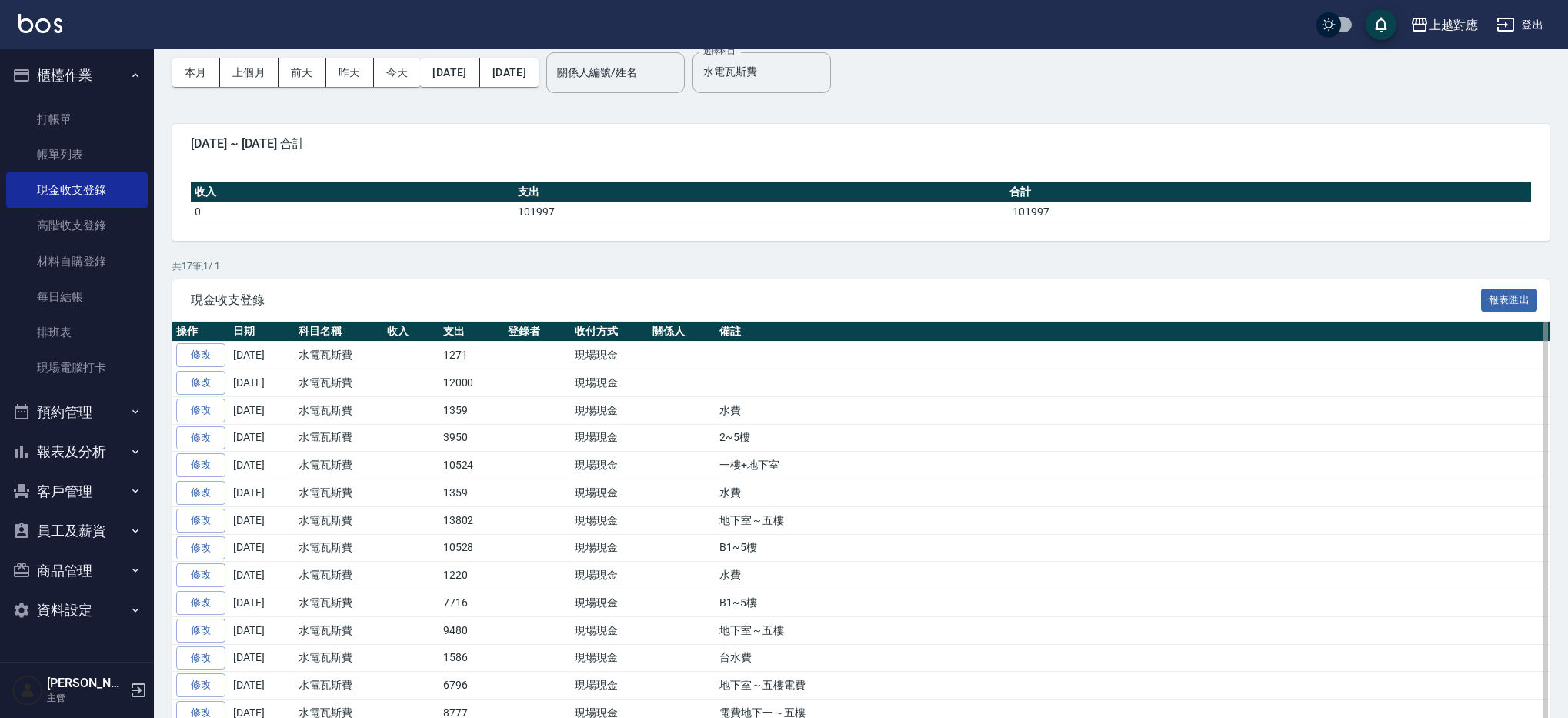
scroll to position [76, 0]
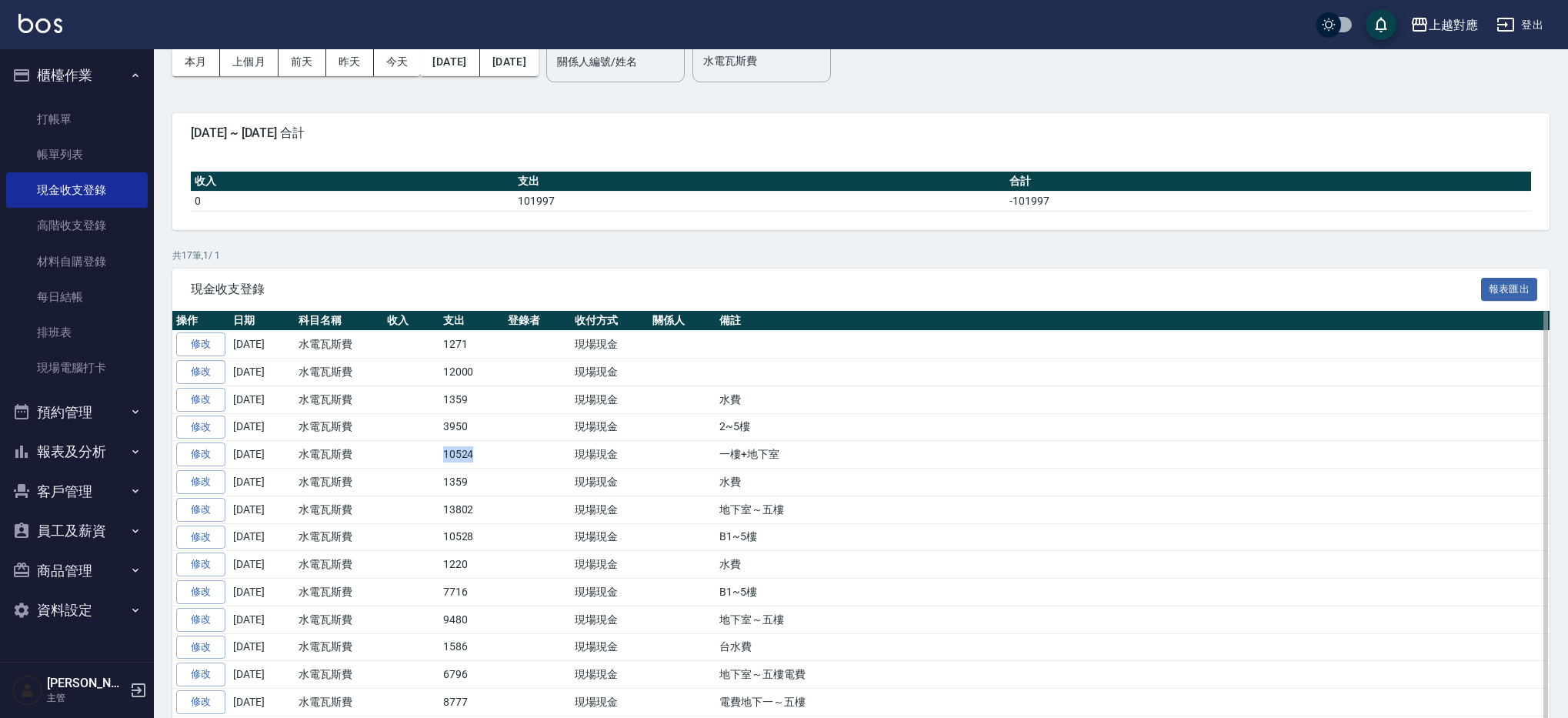
drag, startPoint x: 483, startPoint y: 457, endPoint x: 439, endPoint y: 455, distance: 44.0
click at [439, 455] on td "10524" at bounding box center [472, 455] width 65 height 28
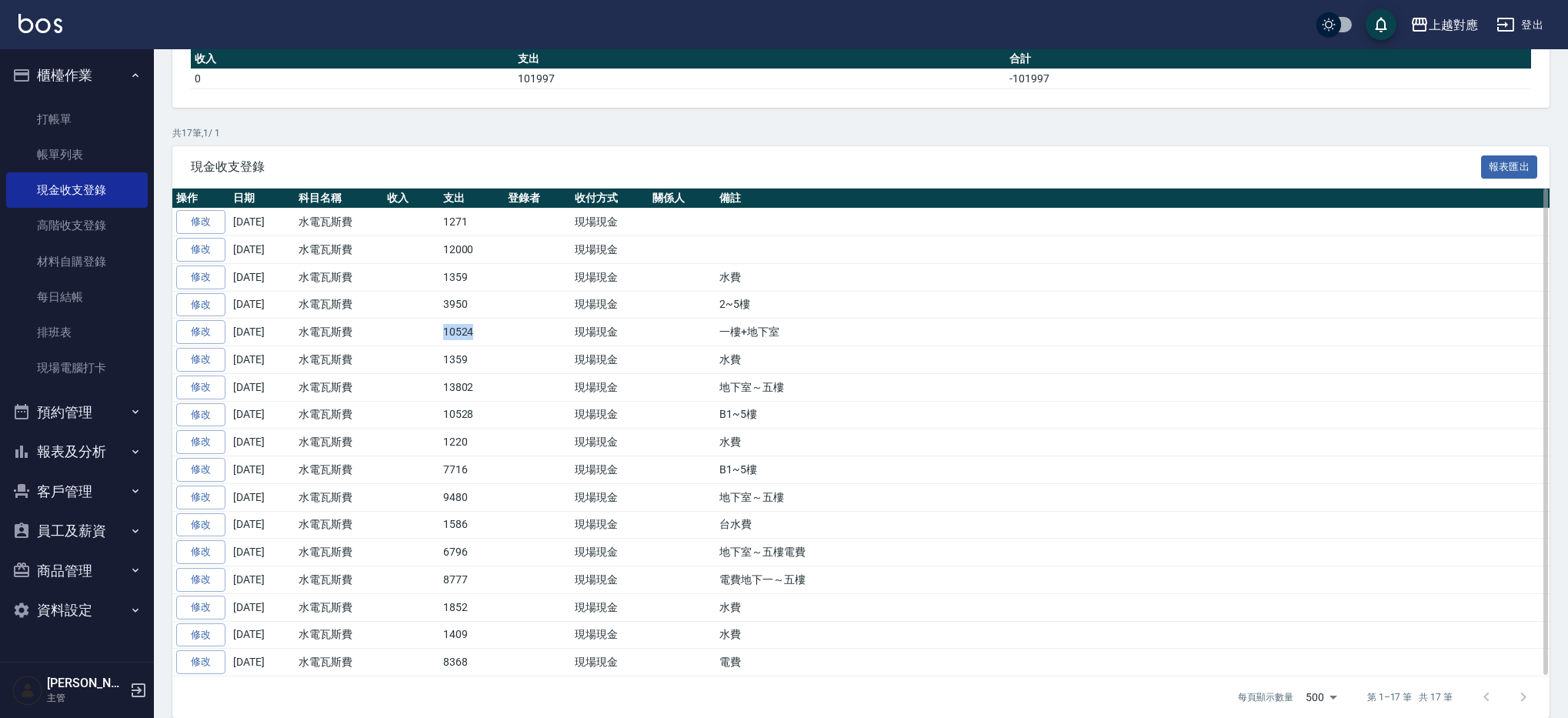
scroll to position [217, 0]
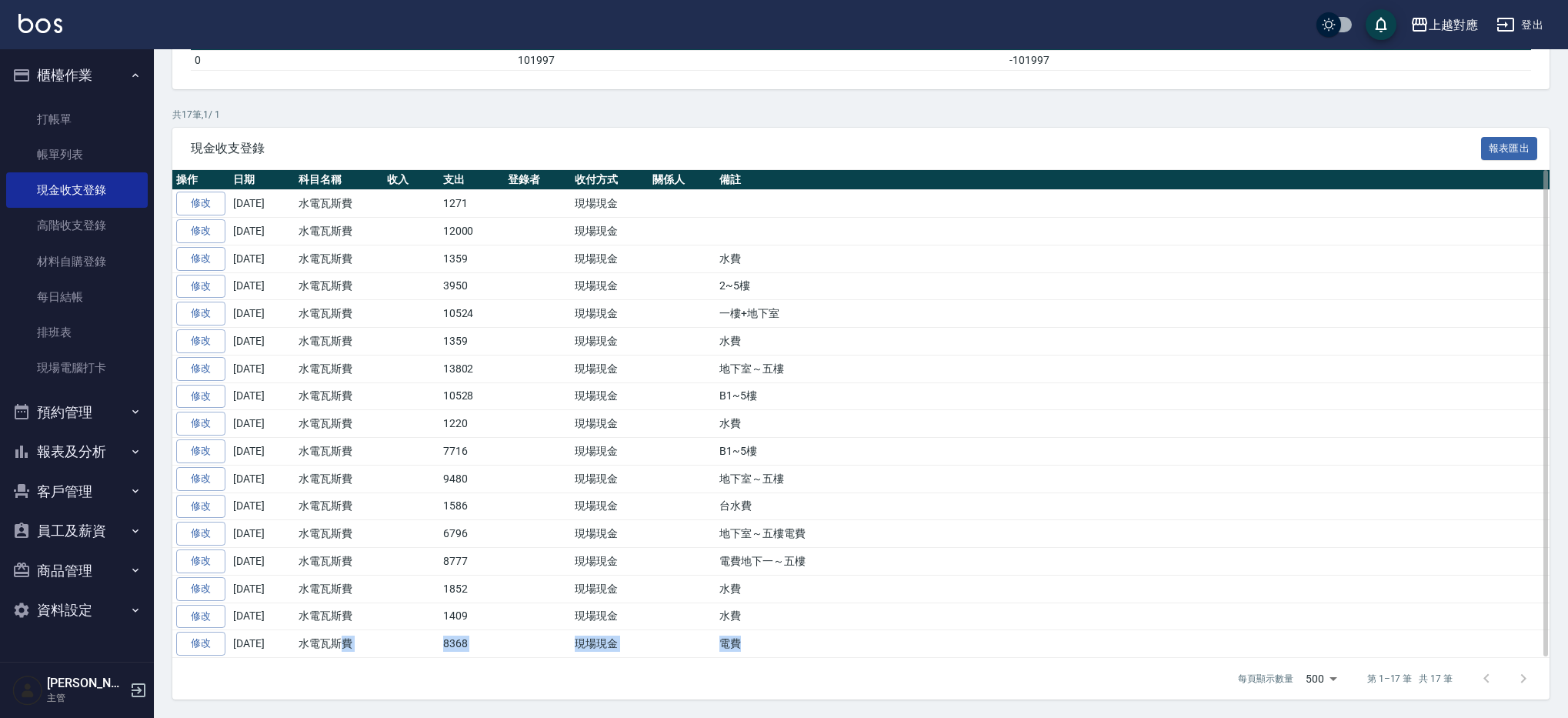
drag, startPoint x: 744, startPoint y: 641, endPoint x: 336, endPoint y: 640, distance: 408.0
click at [336, 640] on tr "修改 2021-12-06 水電瓦斯費 8368 現場現金 電費" at bounding box center [861, 644] width 1377 height 28
drag, startPoint x: 364, startPoint y: 651, endPoint x: 533, endPoint y: 642, distance: 169.2
click at [364, 650] on td "水電瓦斯費" at bounding box center [339, 644] width 89 height 28
drag, startPoint x: 507, startPoint y: 646, endPoint x: 439, endPoint y: 641, distance: 68.2
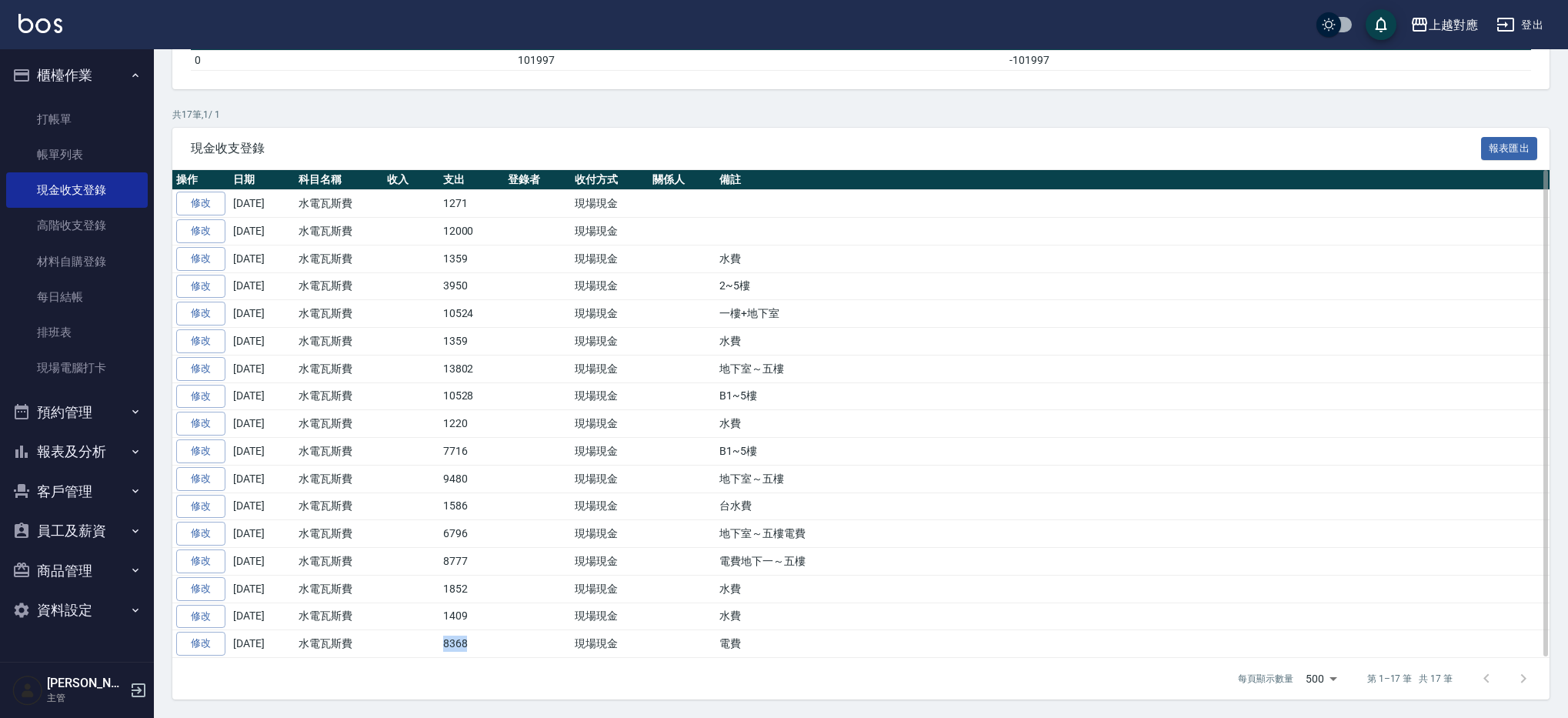
click at [439, 641] on tr "修改 2021-12-06 水電瓦斯費 8368 現場現金 電費" at bounding box center [861, 644] width 1377 height 28
click at [436, 641] on td at bounding box center [411, 644] width 56 height 28
drag, startPoint x: 434, startPoint y: 641, endPoint x: 484, endPoint y: 638, distance: 50.1
click at [484, 638] on tr "修改 2021-12-06 水電瓦斯費 8368 現場現金 電費" at bounding box center [861, 644] width 1377 height 28
click at [497, 644] on td "8368" at bounding box center [472, 644] width 65 height 28
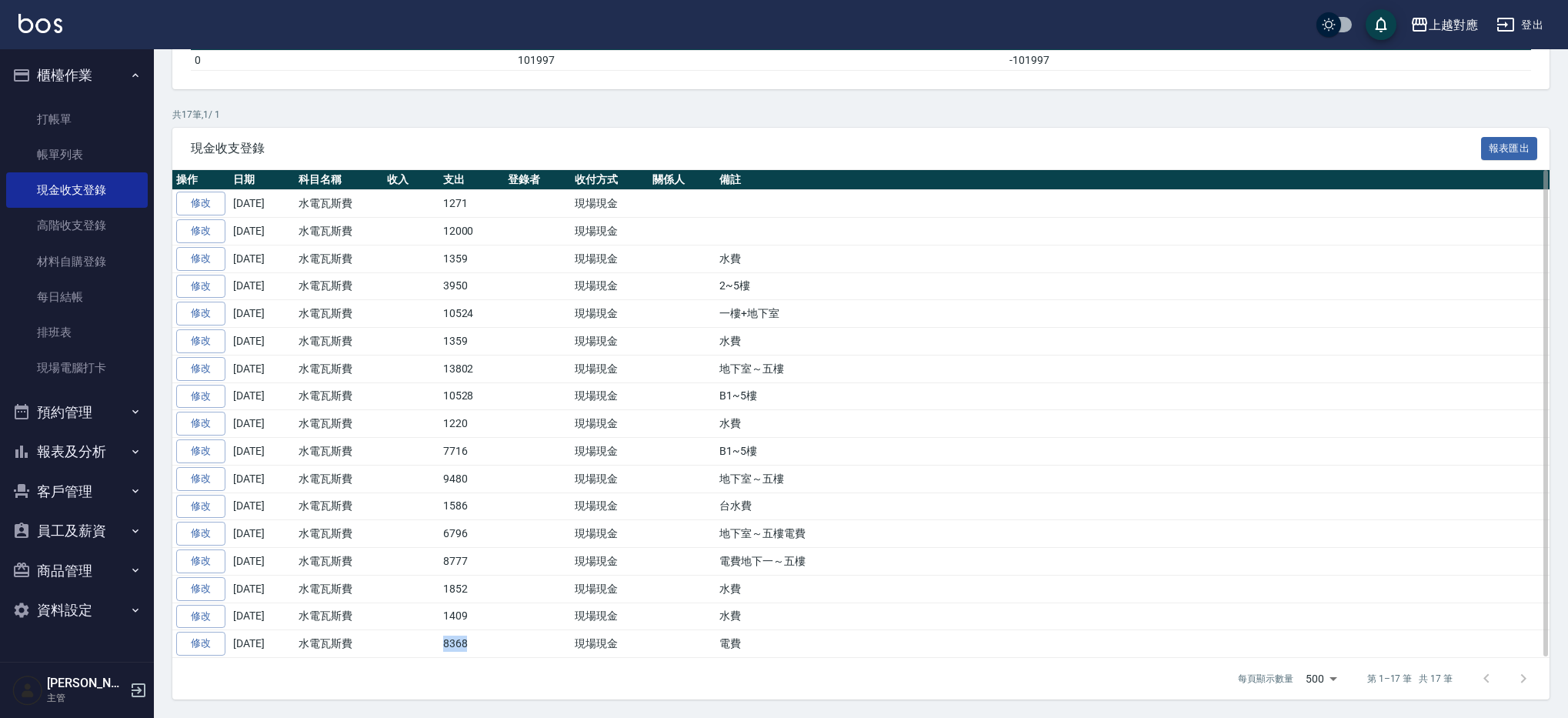
drag, startPoint x: 476, startPoint y: 640, endPoint x: 492, endPoint y: 641, distance: 16.0
click at [492, 641] on tr "修改 2021-12-06 水電瓦斯費 8368 現場現金 電費" at bounding box center [861, 644] width 1377 height 28
drag, startPoint x: 848, startPoint y: 564, endPoint x: 422, endPoint y: 548, distance: 426.3
click at [422, 548] on tr "修改 2022-03-16 水電瓦斯費 8777 現場現金 電費地下一～五樓" at bounding box center [861, 562] width 1377 height 28
click at [423, 557] on td at bounding box center [411, 562] width 56 height 28
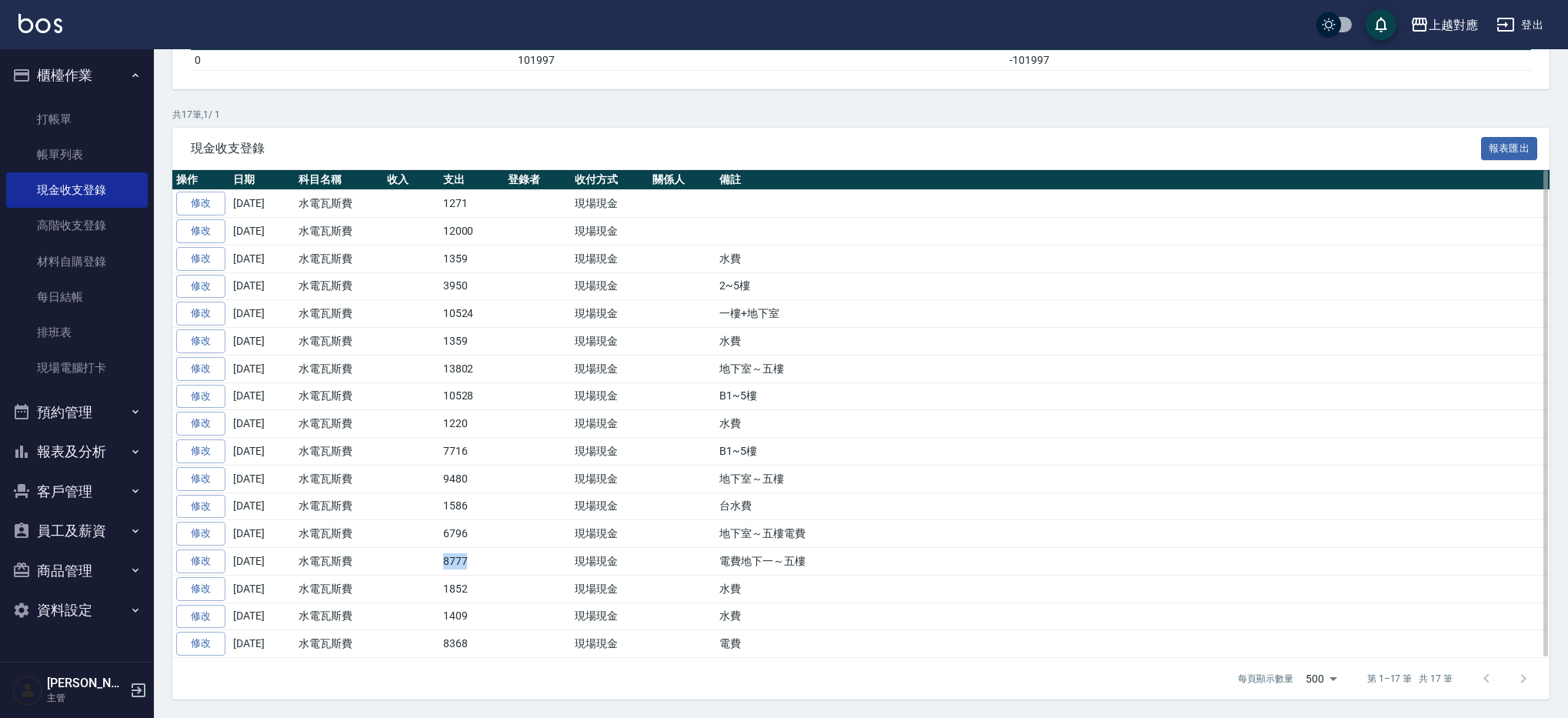
drag, startPoint x: 473, startPoint y: 560, endPoint x: 492, endPoint y: 561, distance: 19.0
click at [492, 561] on tr "修改 2022-03-16 水電瓦斯費 8777 現場現金 電費地下一～五樓" at bounding box center [861, 562] width 1377 height 28
click at [460, 561] on td "8777" at bounding box center [472, 562] width 65 height 28
drag, startPoint x: 404, startPoint y: 480, endPoint x: 494, endPoint y: 476, distance: 90.1
click at [494, 476] on tr "修改 2022-05-07 水電瓦斯費 9480 現場現金 地下室～五樓" at bounding box center [861, 479] width 1377 height 28
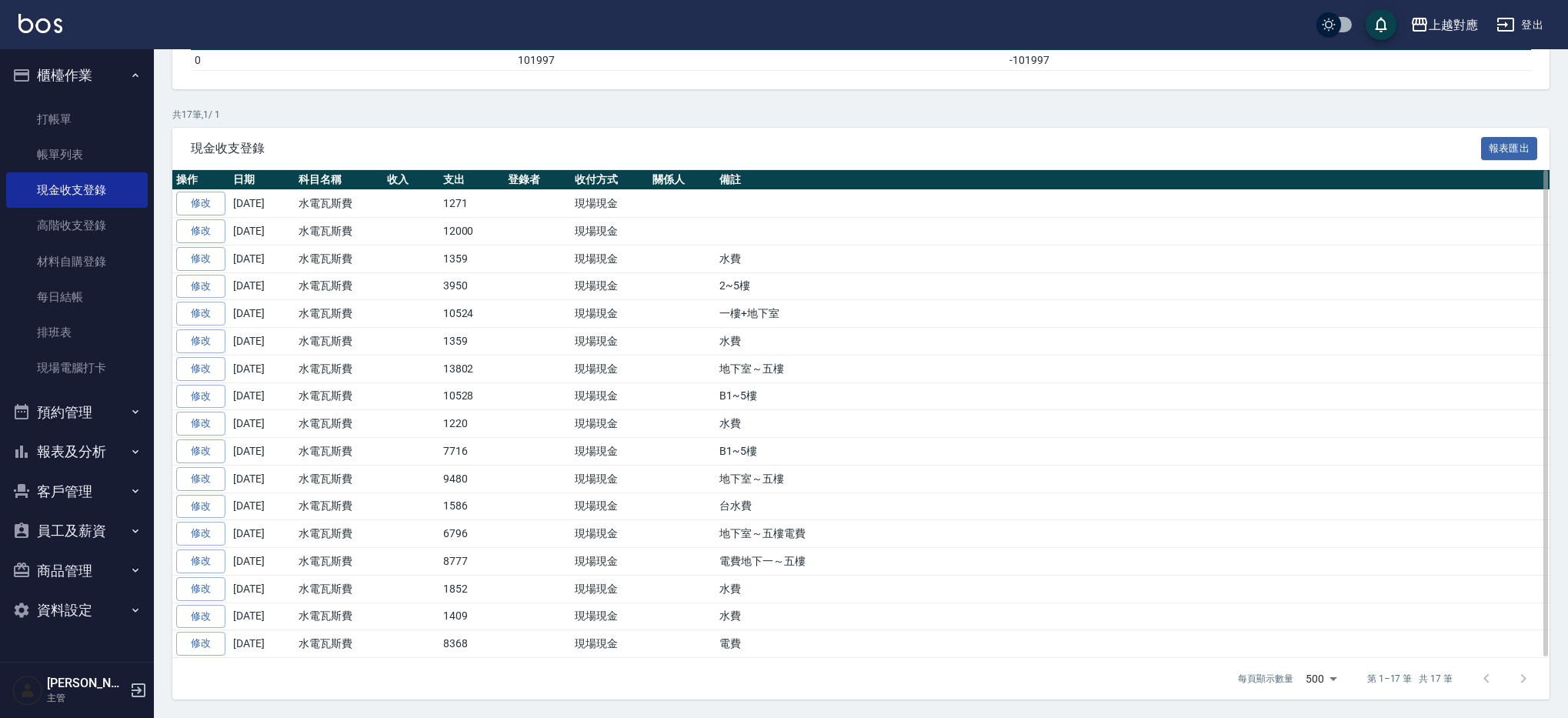
click at [496, 481] on td "9480" at bounding box center [472, 479] width 65 height 28
drag, startPoint x: 428, startPoint y: 457, endPoint x: 488, endPoint y: 454, distance: 60.1
click at [486, 454] on tr "修改 2022-06-12 水電瓦斯費 7716 現場現金 B1~5樓" at bounding box center [861, 452] width 1377 height 28
drag, startPoint x: 431, startPoint y: 392, endPoint x: 496, endPoint y: 393, distance: 65.0
click at [496, 393] on tr "修改 2022-07-17 水電瓦斯費 10528 現場現金 B1~5樓" at bounding box center [861, 396] width 1377 height 28
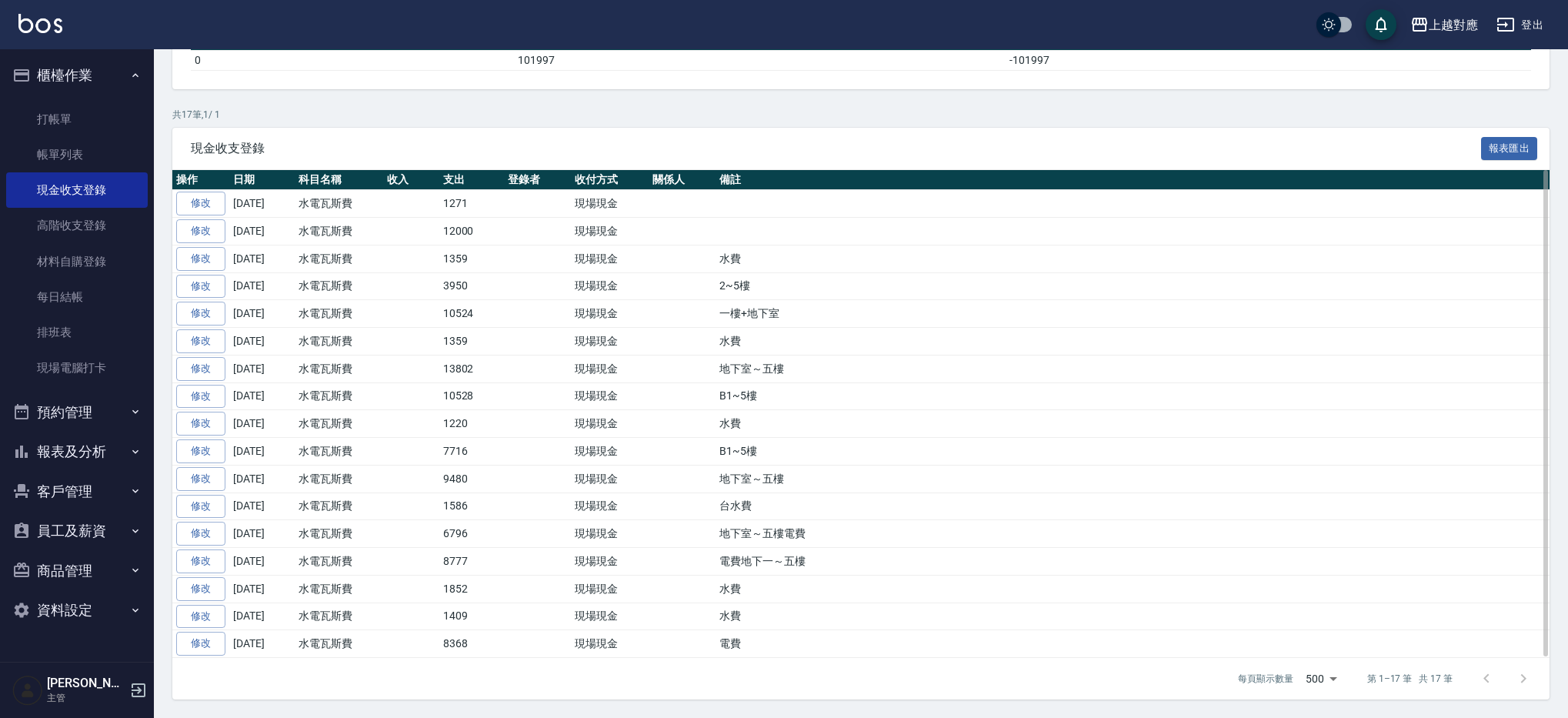
click at [497, 393] on td "10528" at bounding box center [472, 396] width 65 height 28
drag, startPoint x: 497, startPoint y: 393, endPoint x: 417, endPoint y: 392, distance: 80.0
click at [417, 392] on tr "修改 2022-07-17 水電瓦斯費 10528 現場現金 B1~5樓" at bounding box center [861, 396] width 1377 height 28
click at [398, 397] on td at bounding box center [411, 396] width 56 height 28
drag, startPoint x: 452, startPoint y: 396, endPoint x: 486, endPoint y: 396, distance: 34.0
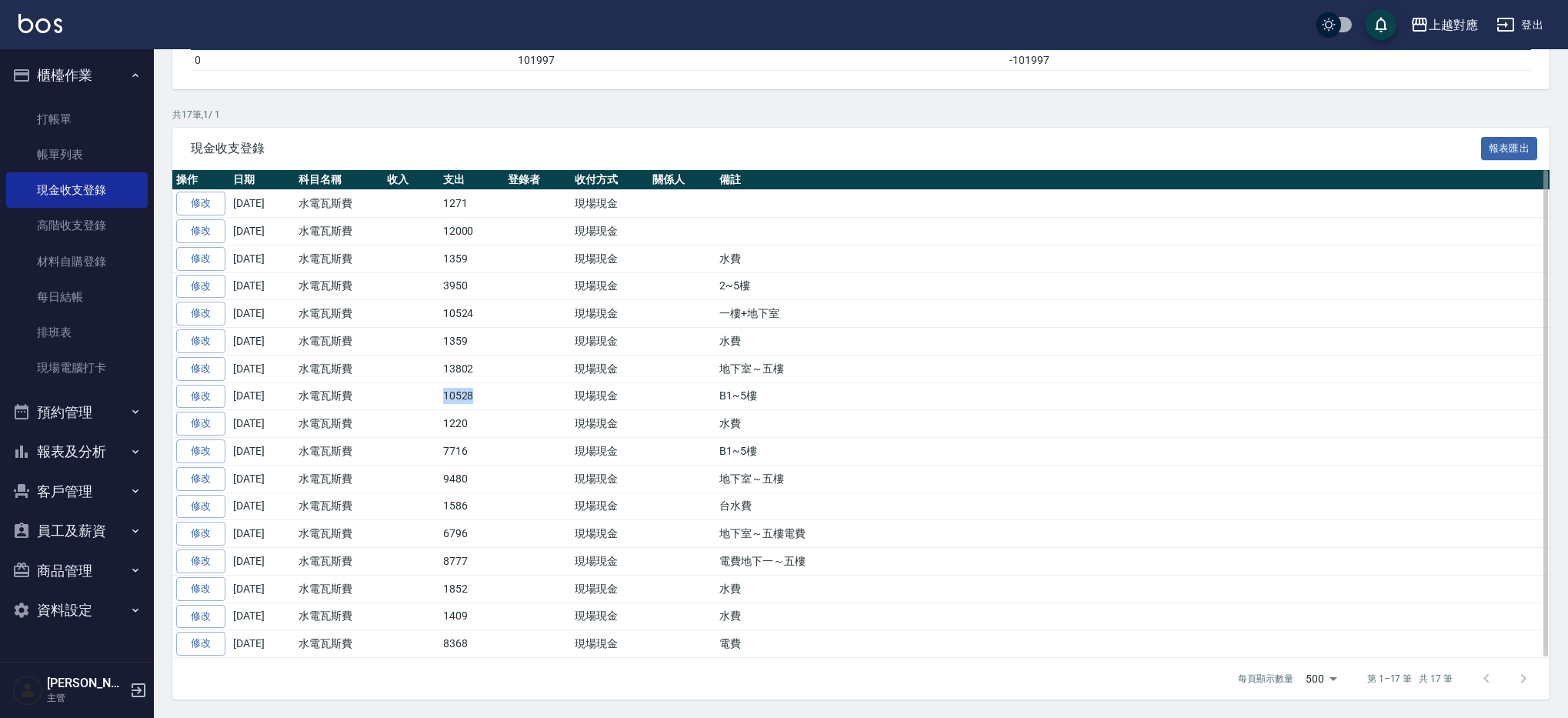
click at [486, 396] on tr "修改 2022-07-17 水電瓦斯費 10528 現場現金 B1~5樓" at bounding box center [861, 396] width 1377 height 28
click at [486, 396] on td "10528" at bounding box center [472, 396] width 65 height 28
drag, startPoint x: 487, startPoint y: 396, endPoint x: 446, endPoint y: 395, distance: 41.0
click at [447, 395] on td "10528" at bounding box center [472, 396] width 65 height 28
click at [423, 396] on td at bounding box center [411, 396] width 56 height 28
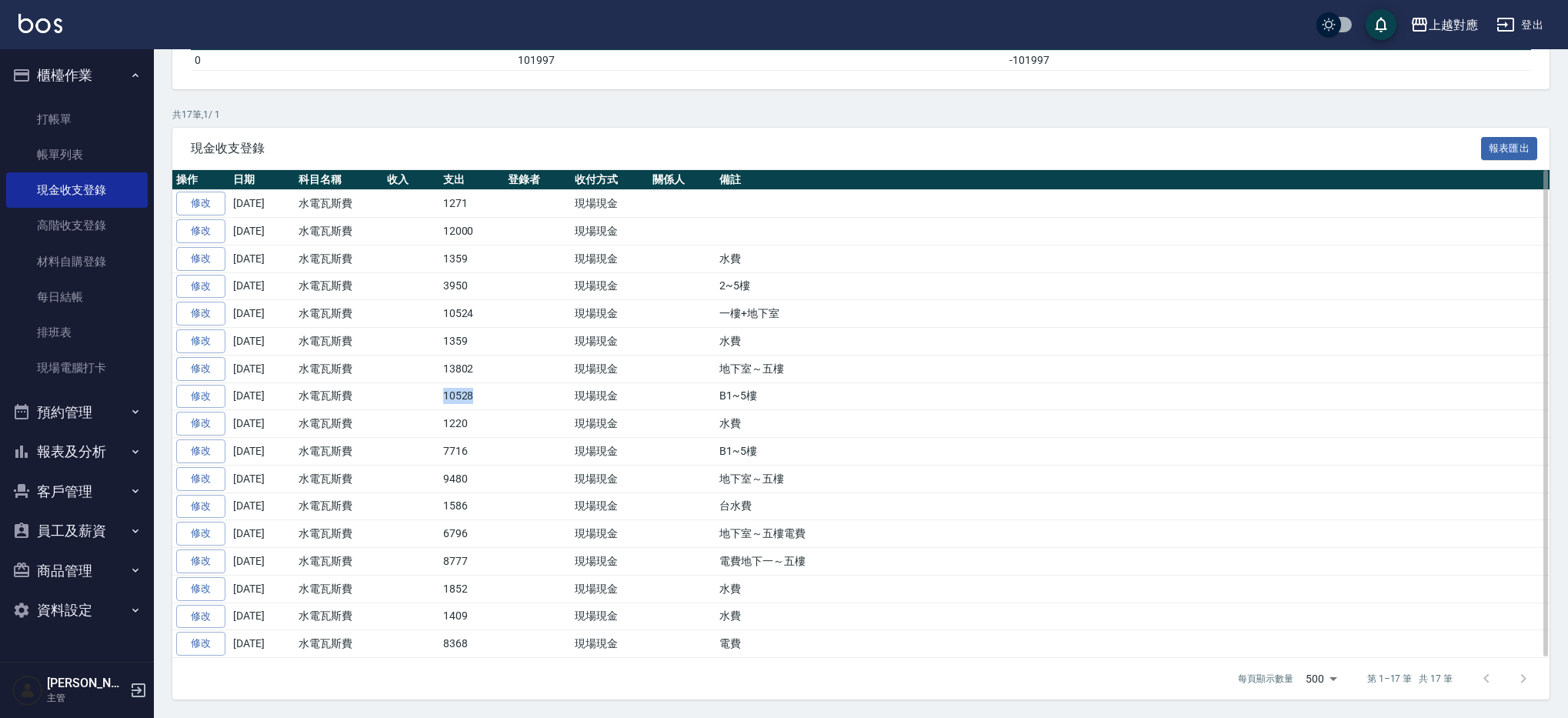
drag, startPoint x: 423, startPoint y: 396, endPoint x: 503, endPoint y: 395, distance: 80.0
click at [503, 395] on tr "修改 2022-07-17 水電瓦斯費 10528 現場現金 B1~5樓" at bounding box center [861, 396] width 1377 height 28
click at [503, 395] on td "10528" at bounding box center [472, 396] width 65 height 28
drag, startPoint x: 503, startPoint y: 395, endPoint x: 409, endPoint y: 394, distance: 94.0
click at [409, 394] on tr "修改 2022-07-17 水電瓦斯費 10528 現場現金 B1~5樓" at bounding box center [861, 396] width 1377 height 28
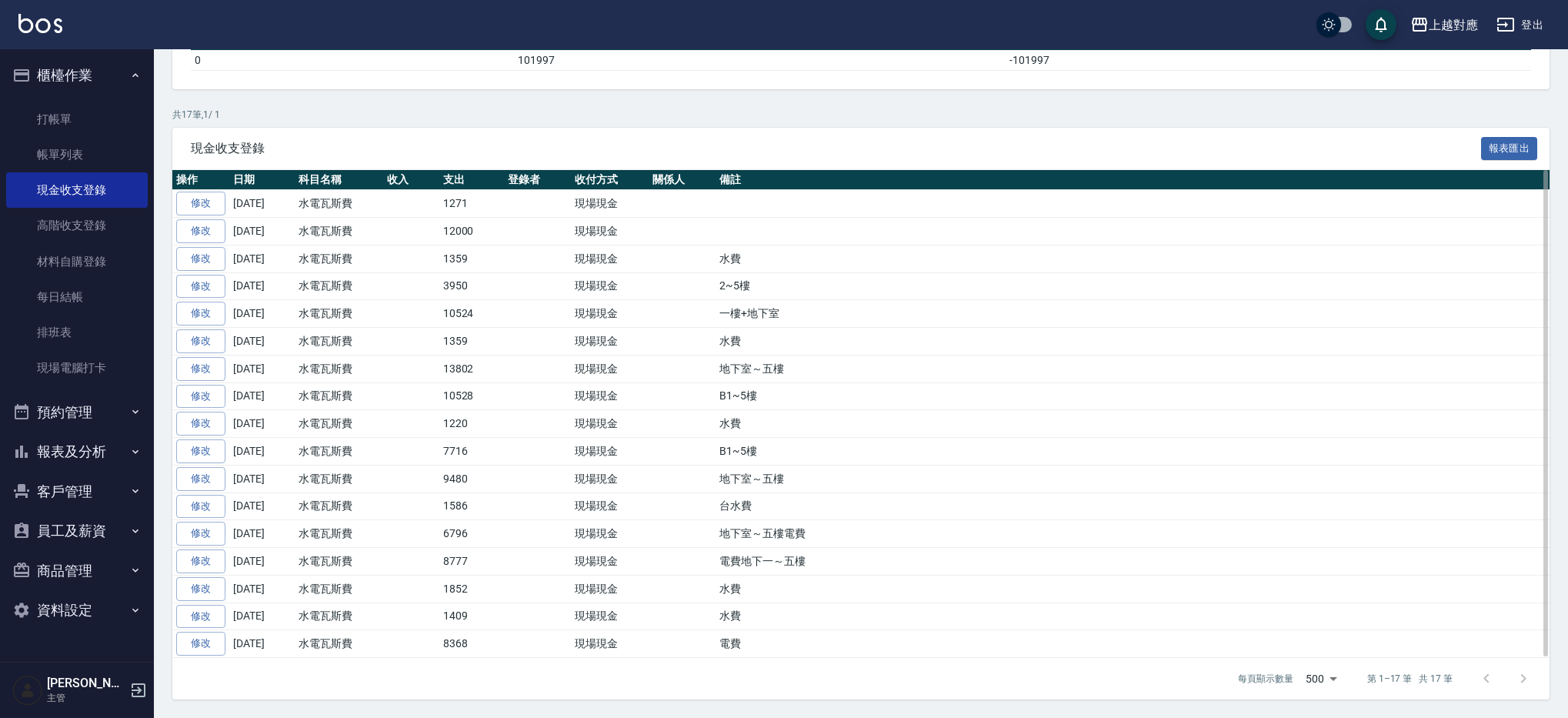
click at [431, 366] on td at bounding box center [411, 368] width 56 height 28
drag, startPoint x: 503, startPoint y: 366, endPoint x: 369, endPoint y: 366, distance: 134.0
click at [369, 366] on tr "修改 2022-08-14 水電瓦斯費 13802 現場現金 地下室～五樓" at bounding box center [861, 368] width 1377 height 28
click at [369, 367] on td "水電瓦斯費" at bounding box center [339, 368] width 89 height 28
drag, startPoint x: 394, startPoint y: 364, endPoint x: 486, endPoint y: 365, distance: 92.0
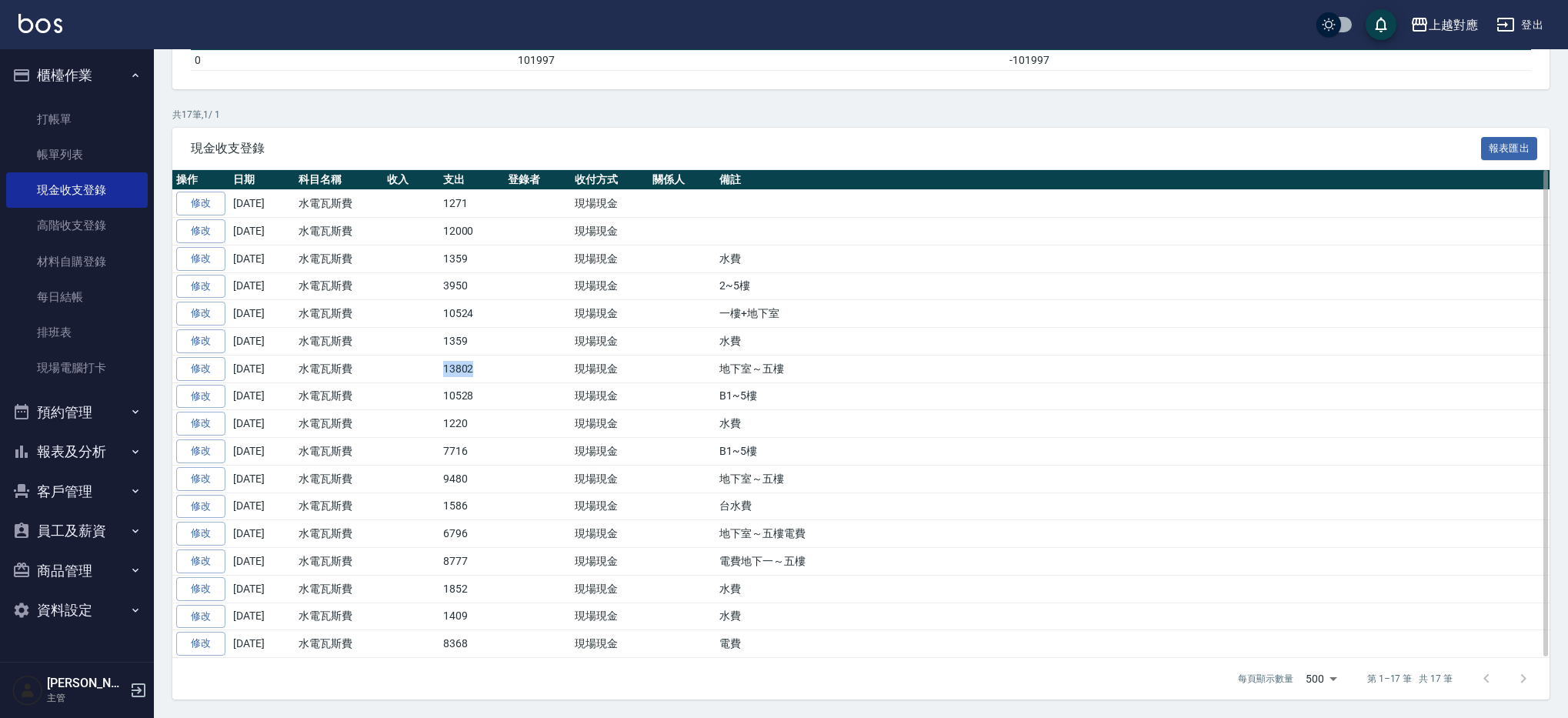
click at [486, 365] on tr "修改 2022-08-14 水電瓦斯費 13802 現場現金 地下室～五樓" at bounding box center [861, 368] width 1377 height 28
drag, startPoint x: 431, startPoint y: 312, endPoint x: 510, endPoint y: 311, distance: 79.0
click at [510, 311] on tr "修改 2022-09-12 水電瓦斯費 10524 現場現金 一樓+地下室" at bounding box center [861, 314] width 1377 height 28
drag, startPoint x: 429, startPoint y: 228, endPoint x: 480, endPoint y: 226, distance: 51.0
click at [479, 226] on tr "修改 2023-01-11 水電瓦斯費 12000 現場現金" at bounding box center [861, 231] width 1377 height 28
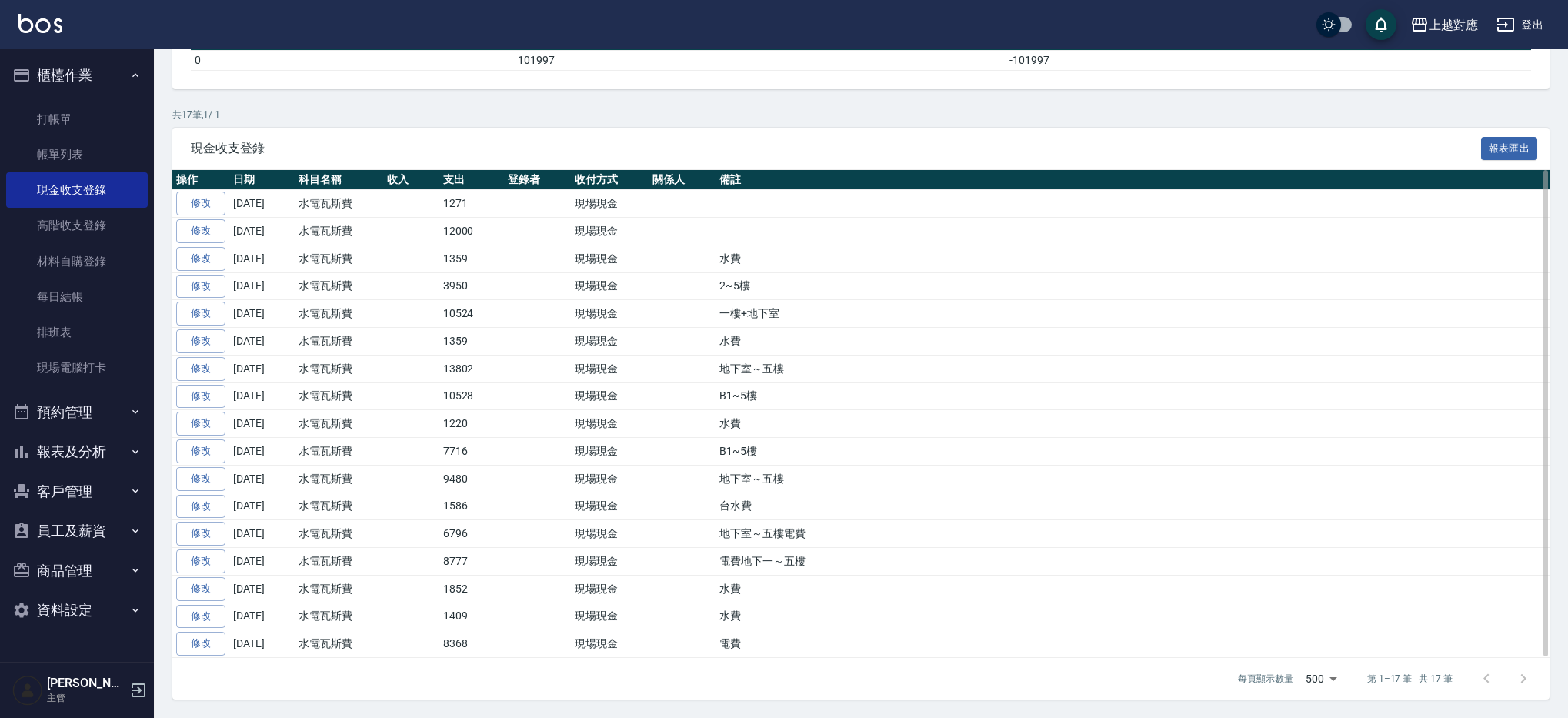
click at [488, 216] on td "1271" at bounding box center [472, 203] width 65 height 28
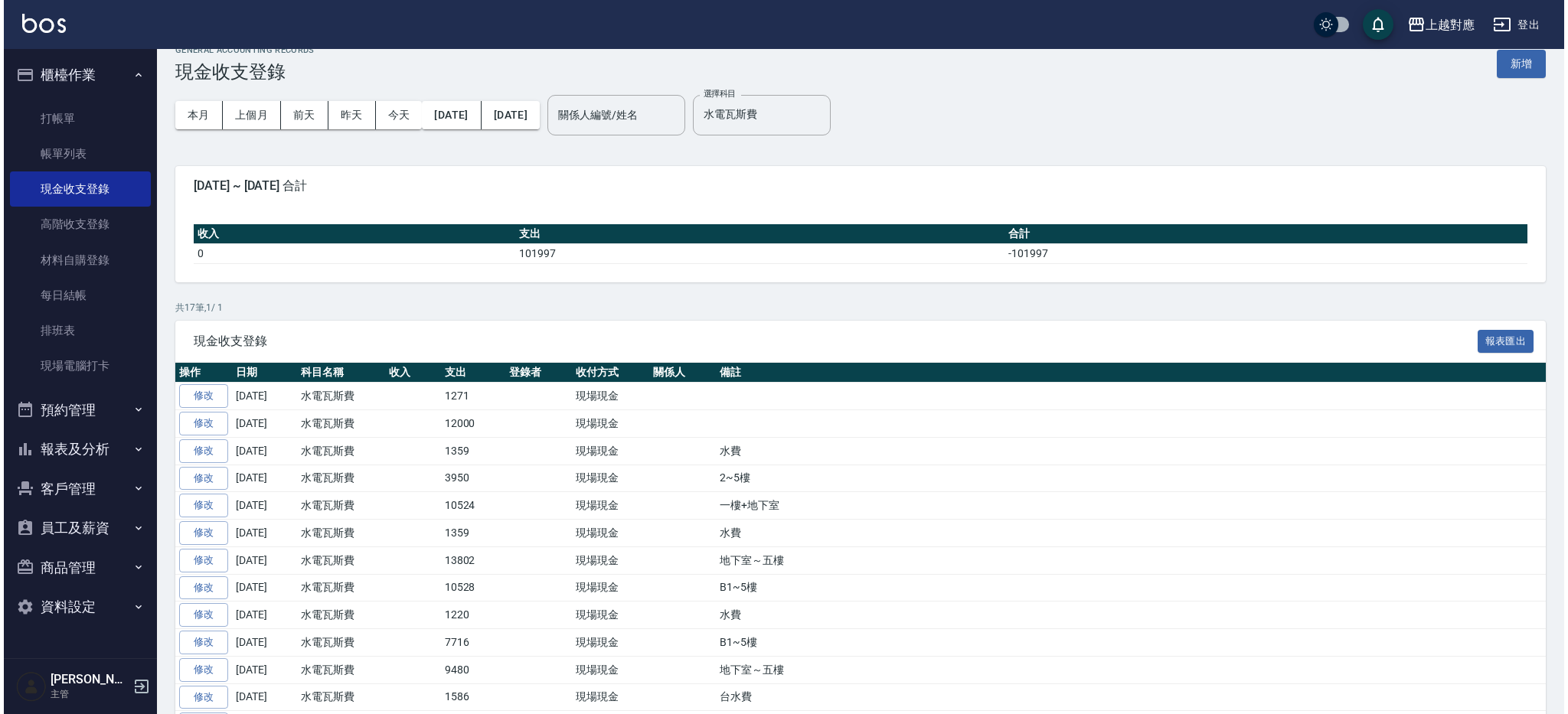
scroll to position [0, 0]
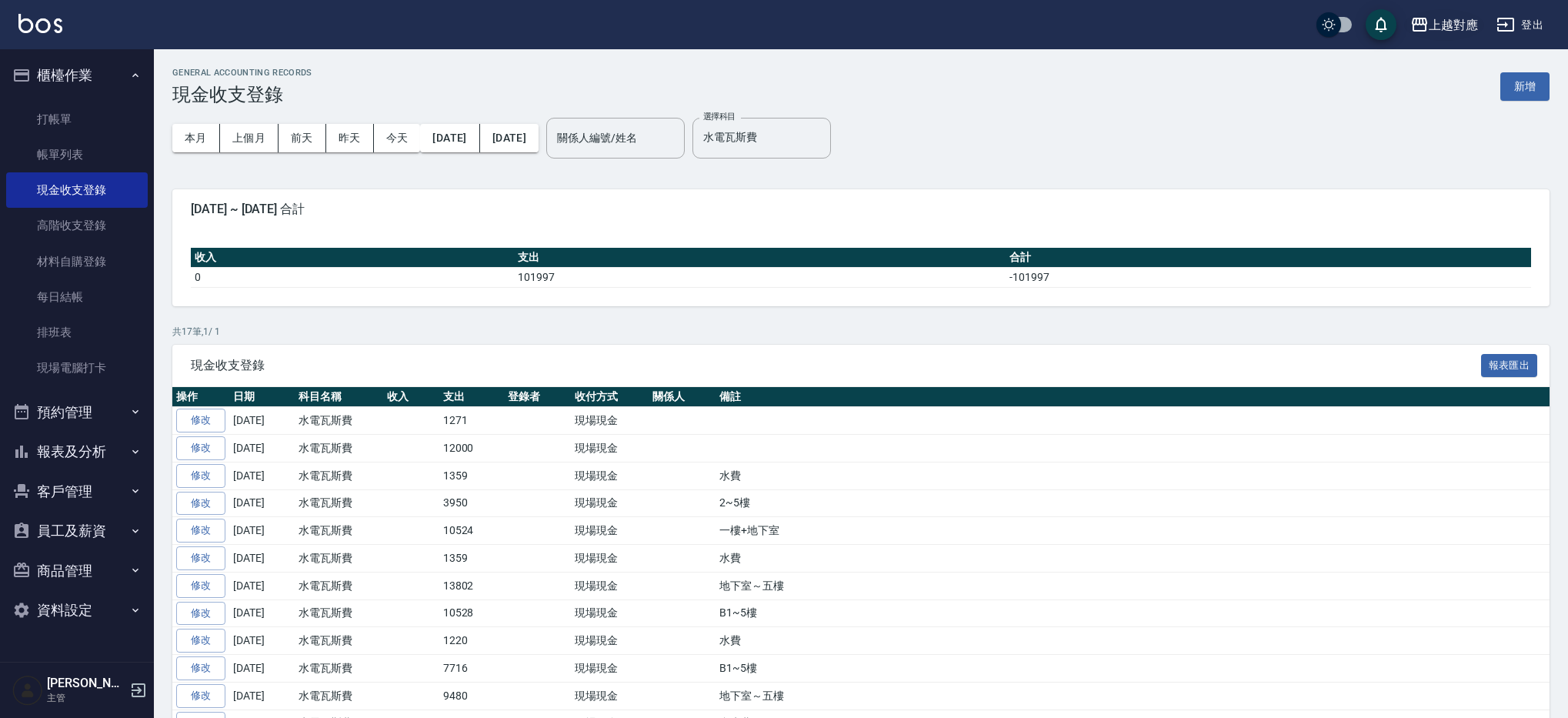
click at [1436, 29] on div "上越對應" at bounding box center [1453, 25] width 49 height 19
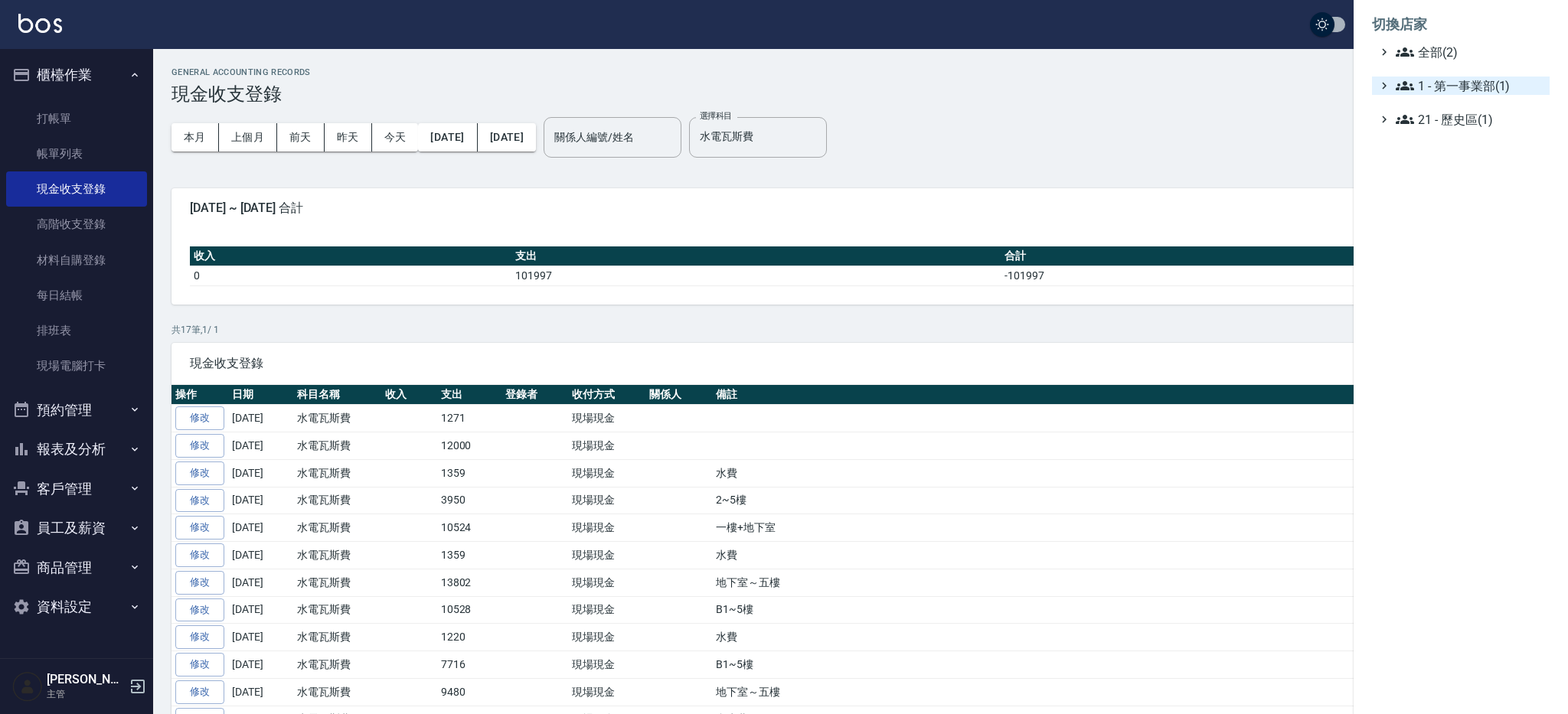
click at [1453, 91] on span "1 - 第一事業部(1)" at bounding box center [1469, 85] width 148 height 18
click at [1426, 55] on span "全部(2)" at bounding box center [1469, 52] width 148 height 18
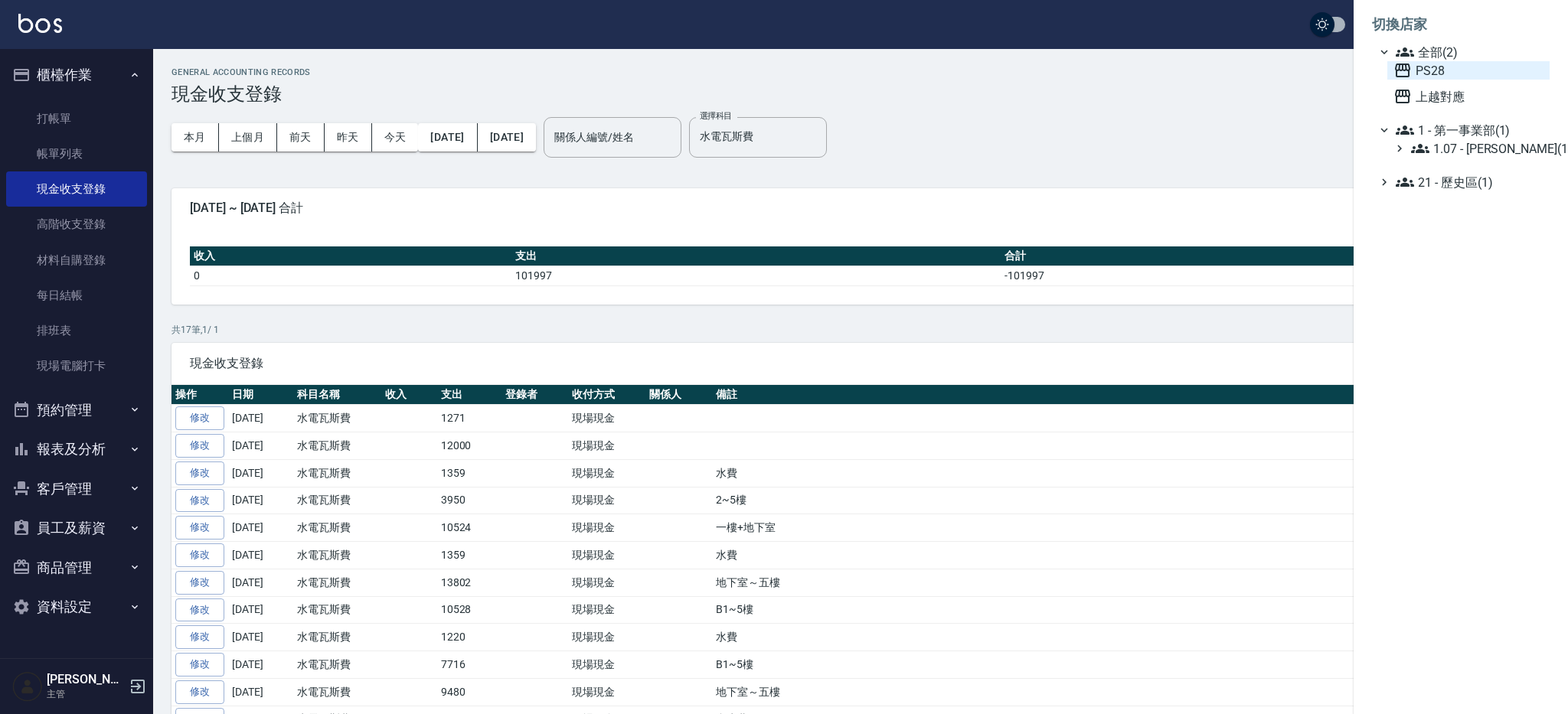
click at [1426, 74] on span "PS28" at bounding box center [1468, 70] width 150 height 18
